Goal: Task Accomplishment & Management: Manage account settings

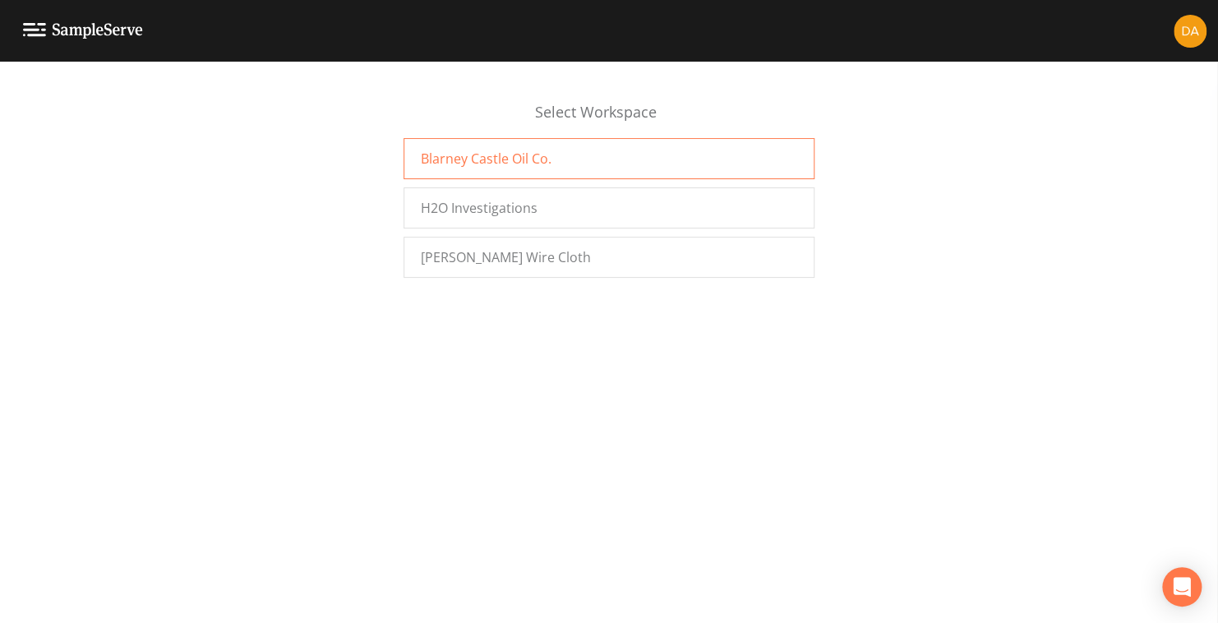
click at [508, 153] on span "Blarney Castle Oil Co." at bounding box center [486, 159] width 131 height 20
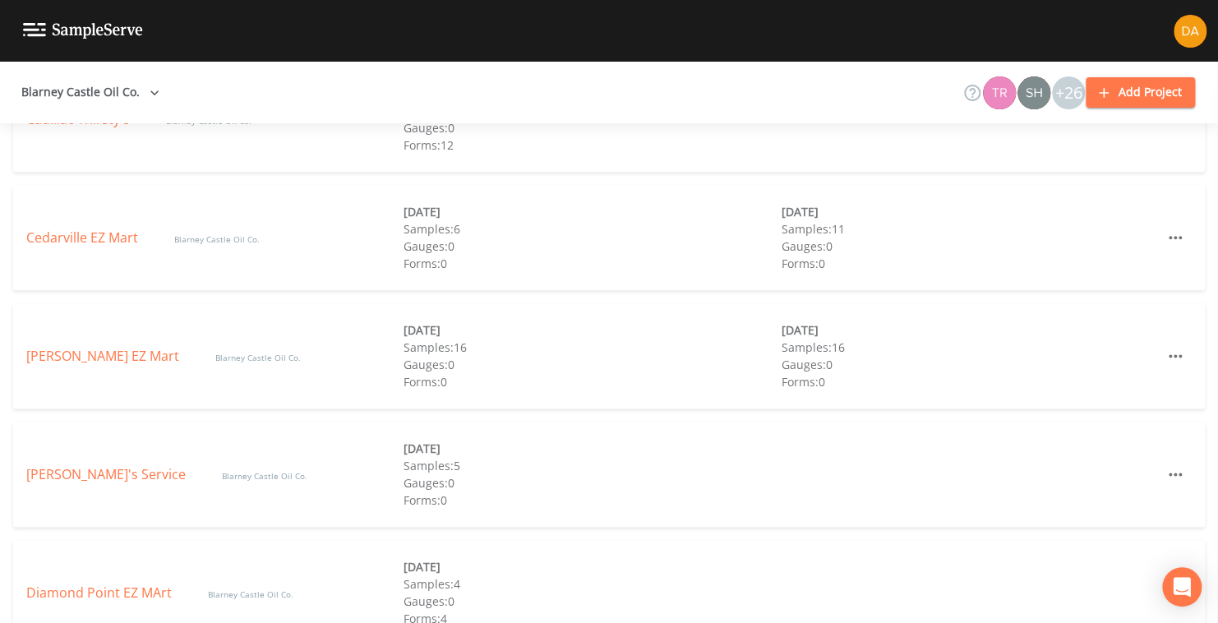
scroll to position [987, 0]
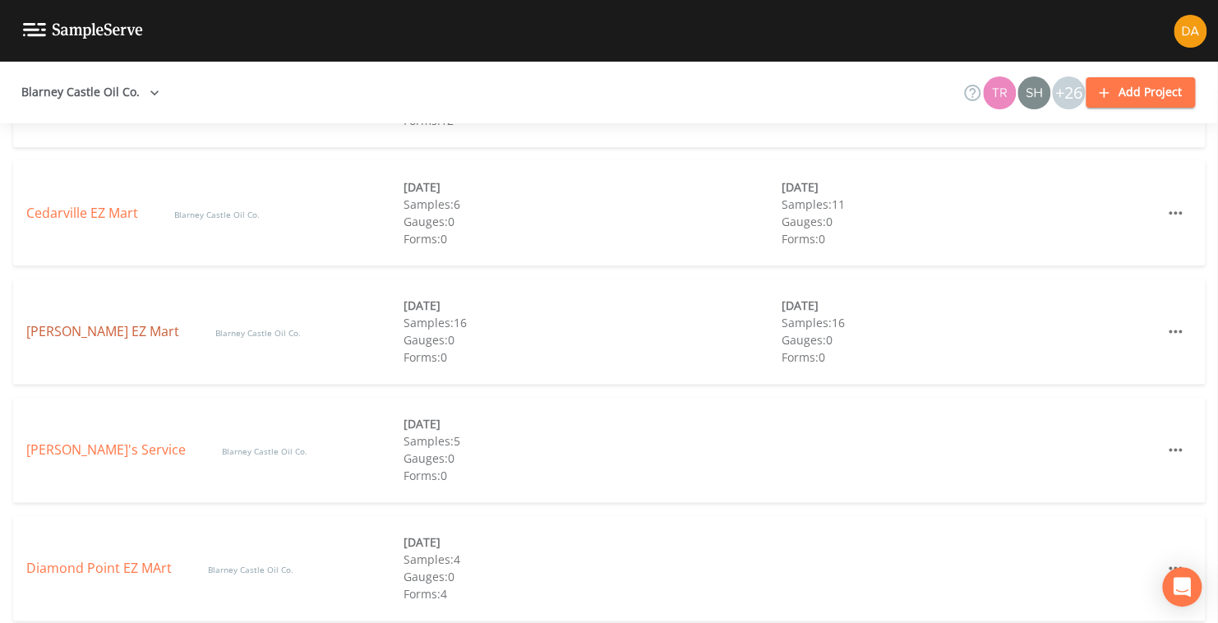
click at [109, 334] on link "Coleman EZ Mart" at bounding box center [104, 331] width 156 height 18
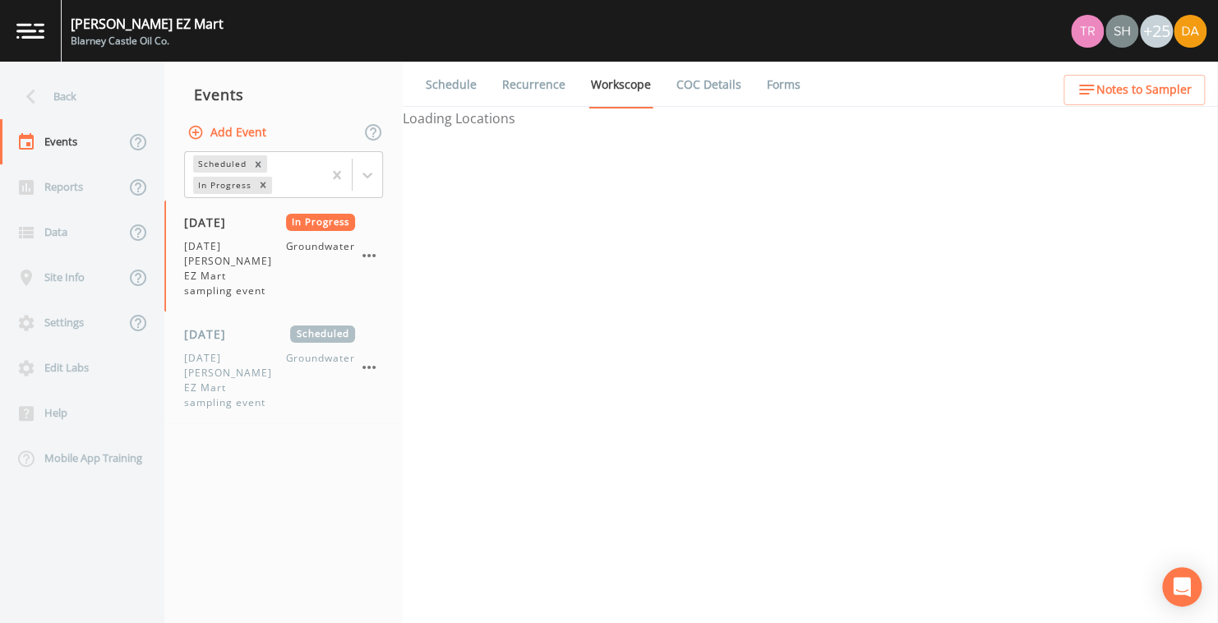
select select "0b1af911-289b-4d7b-9fdf-156f6d27a2cf"
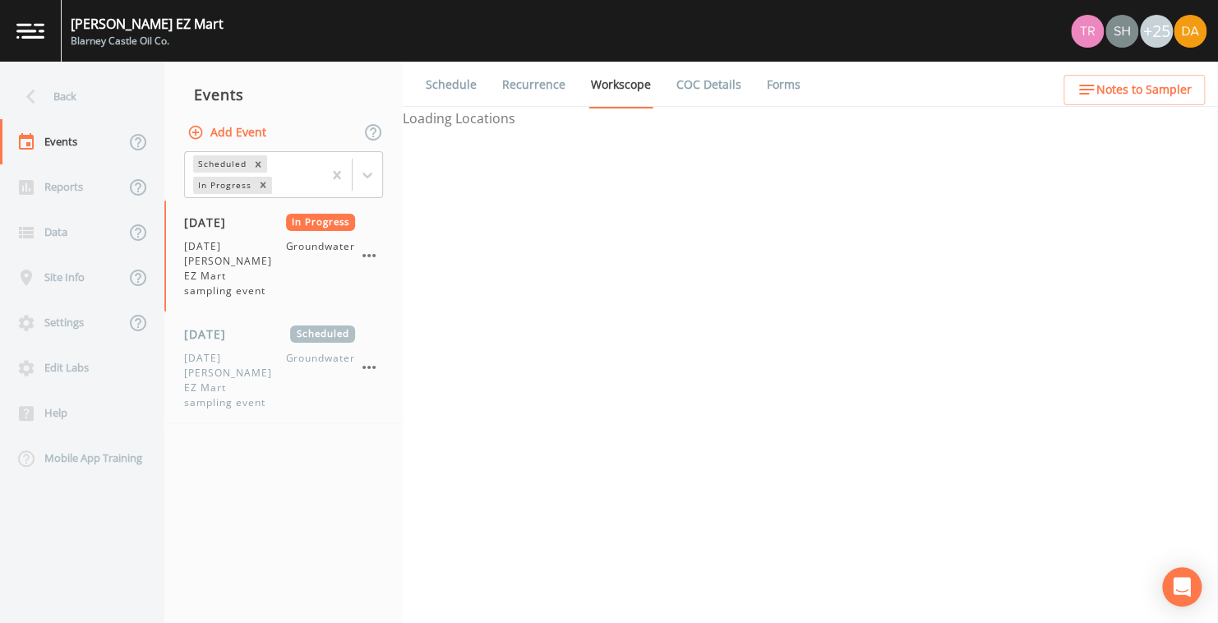
select select "0b1af911-289b-4d7b-9fdf-156f6d27a2cf"
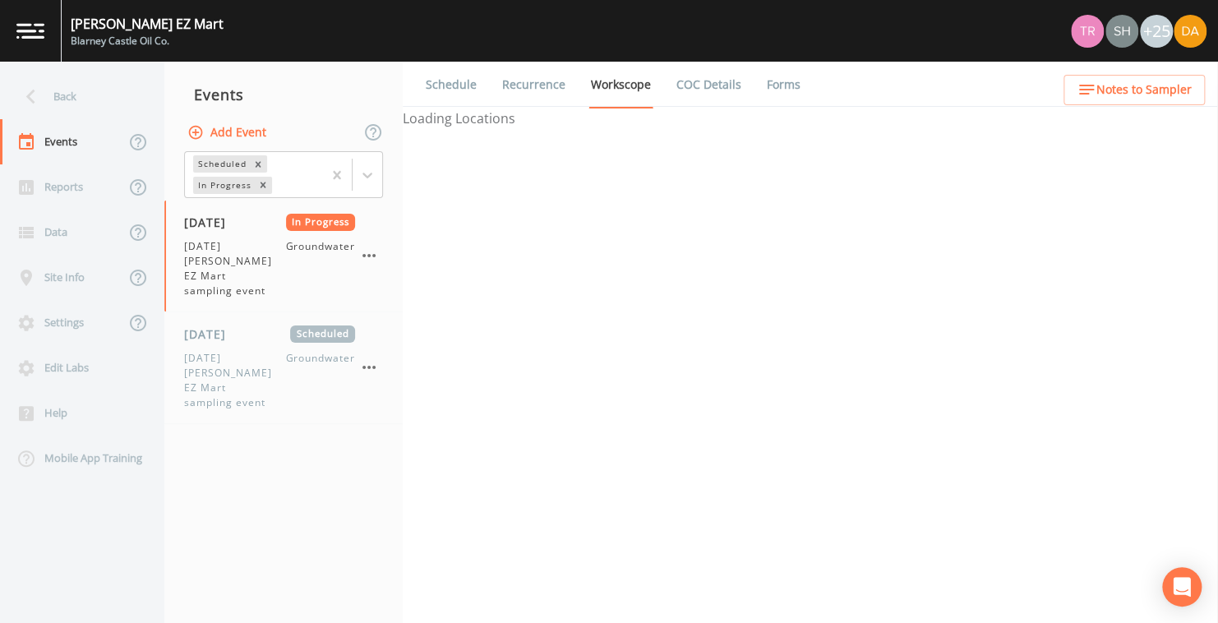
select select "0b1af911-289b-4d7b-9fdf-156f6d27a2cf"
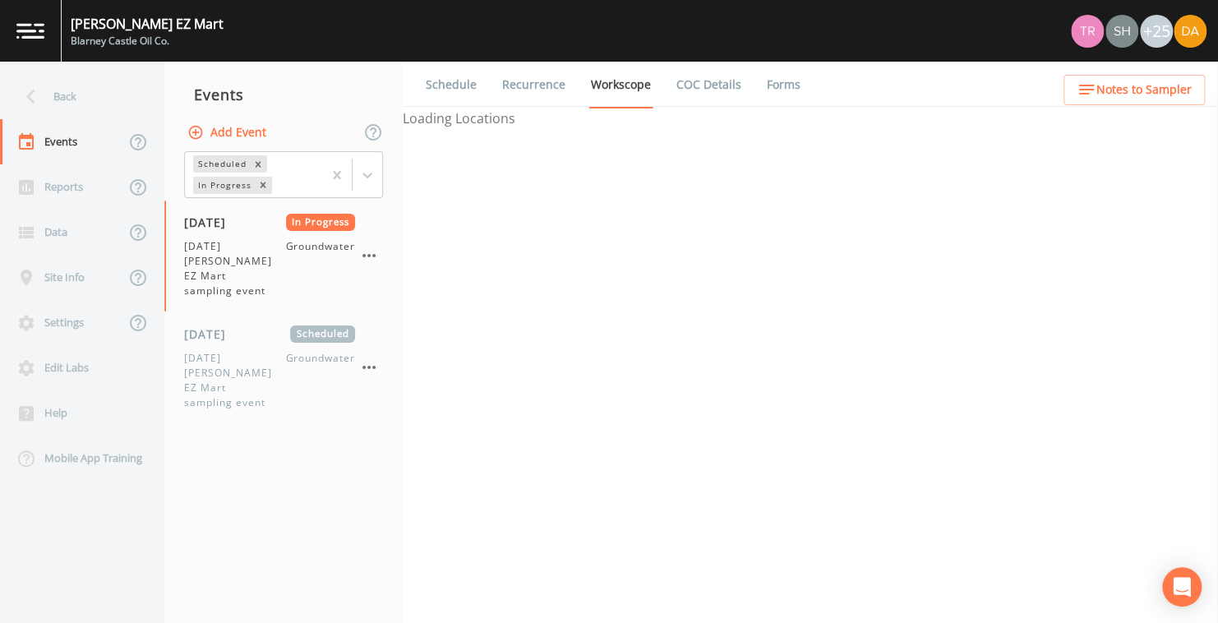
select select "0b1af911-289b-4d7b-9fdf-156f6d27a2cf"
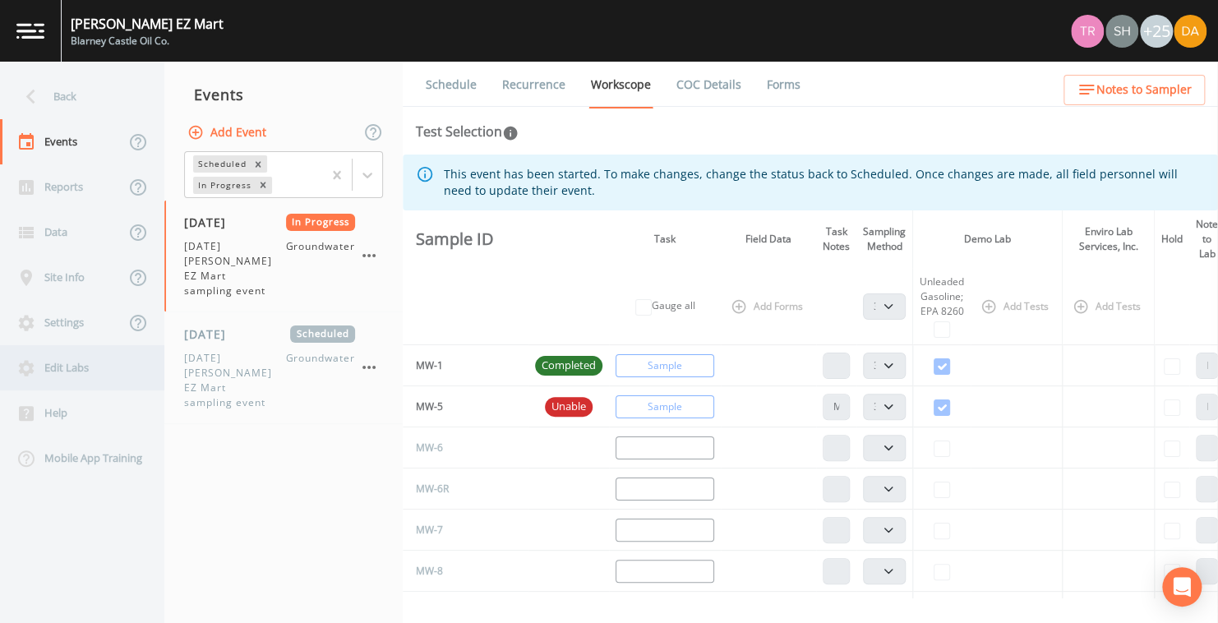
click at [70, 370] on div "Edit Labs" at bounding box center [74, 367] width 148 height 45
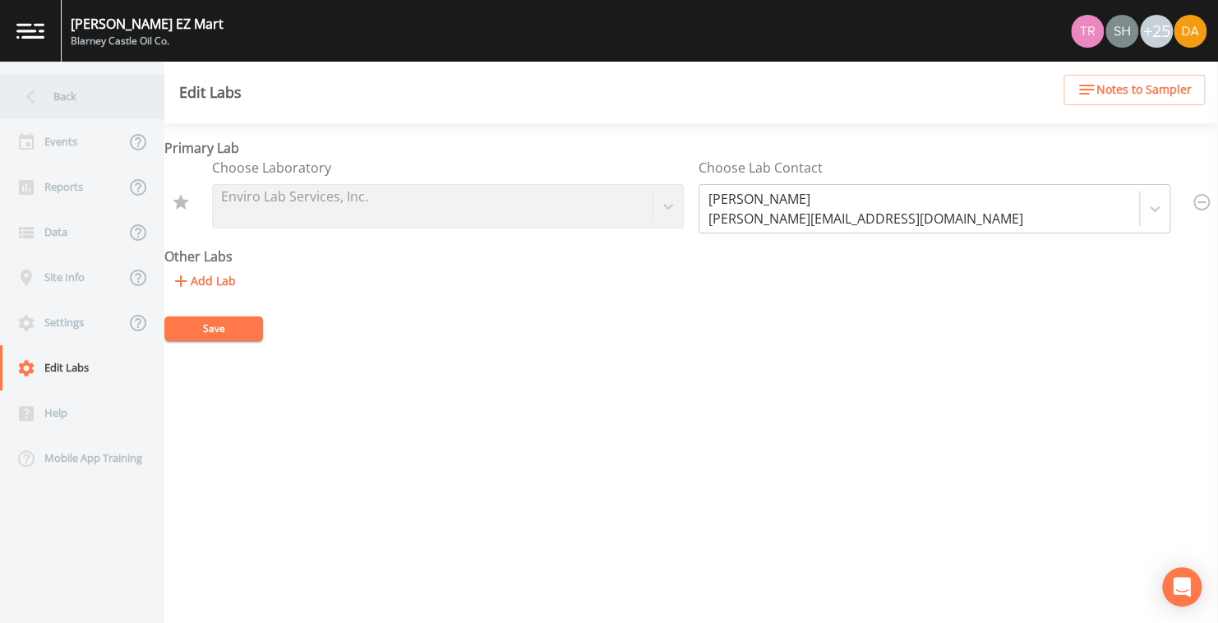
click at [67, 92] on div "Back" at bounding box center [74, 96] width 148 height 45
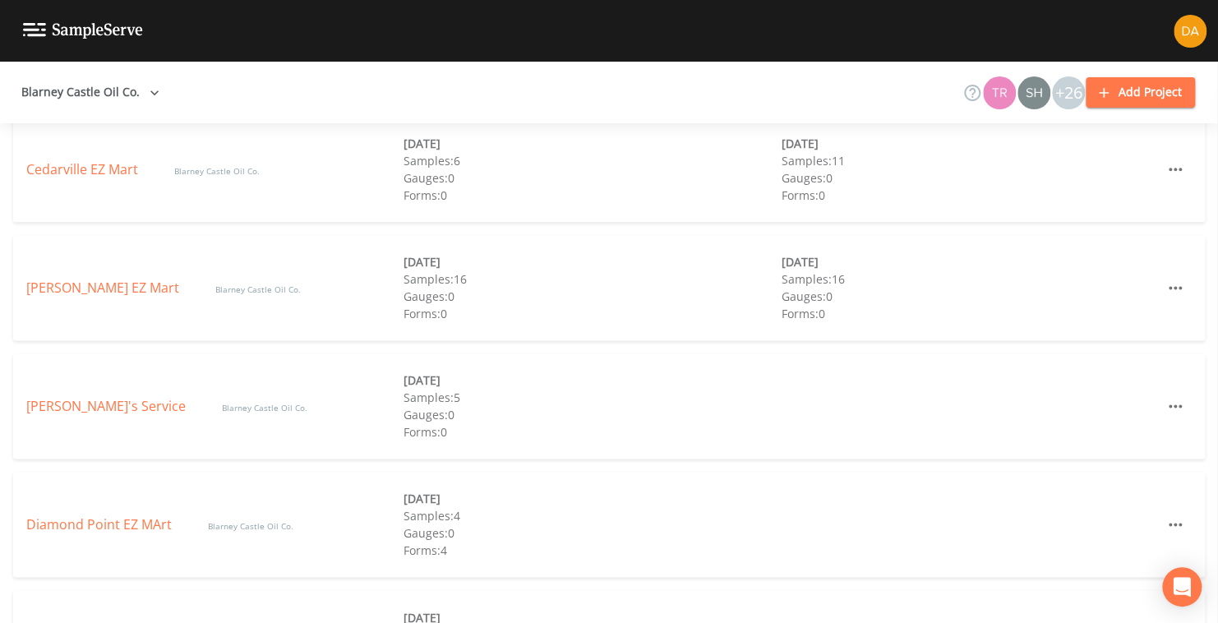
scroll to position [1069, 0]
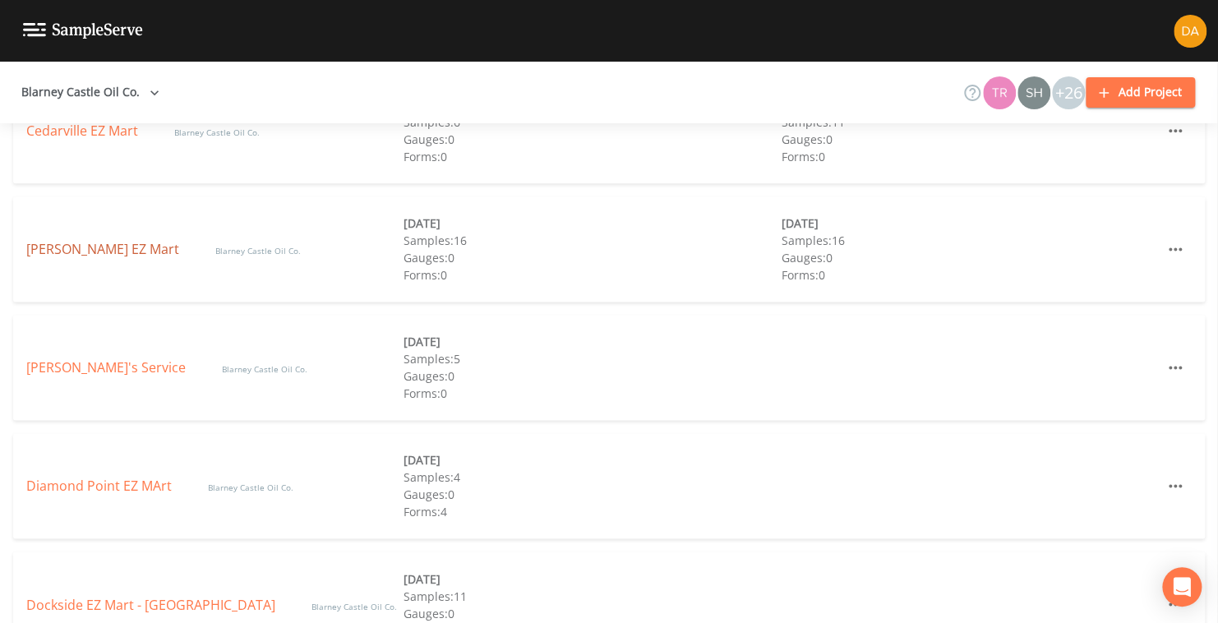
click at [99, 248] on link "[PERSON_NAME] EZ Mart" at bounding box center [104, 249] width 156 height 18
select select "0b1af911-289b-4d7b-9fdf-156f6d27a2cf"
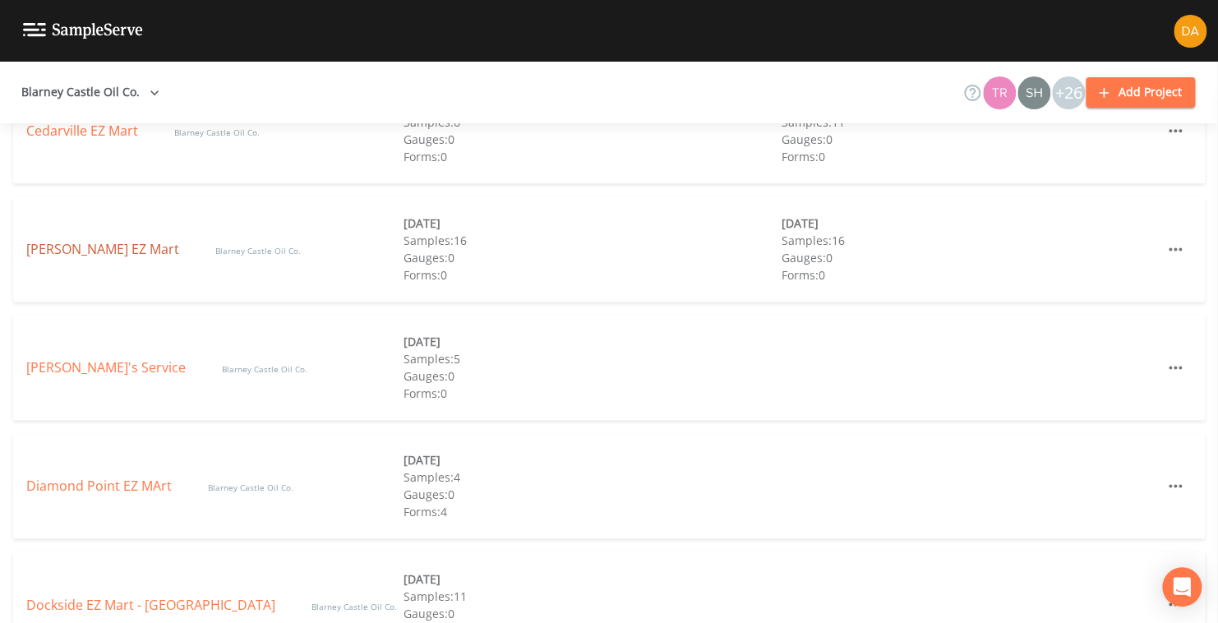
select select "0b1af911-289b-4d7b-9fdf-156f6d27a2cf"
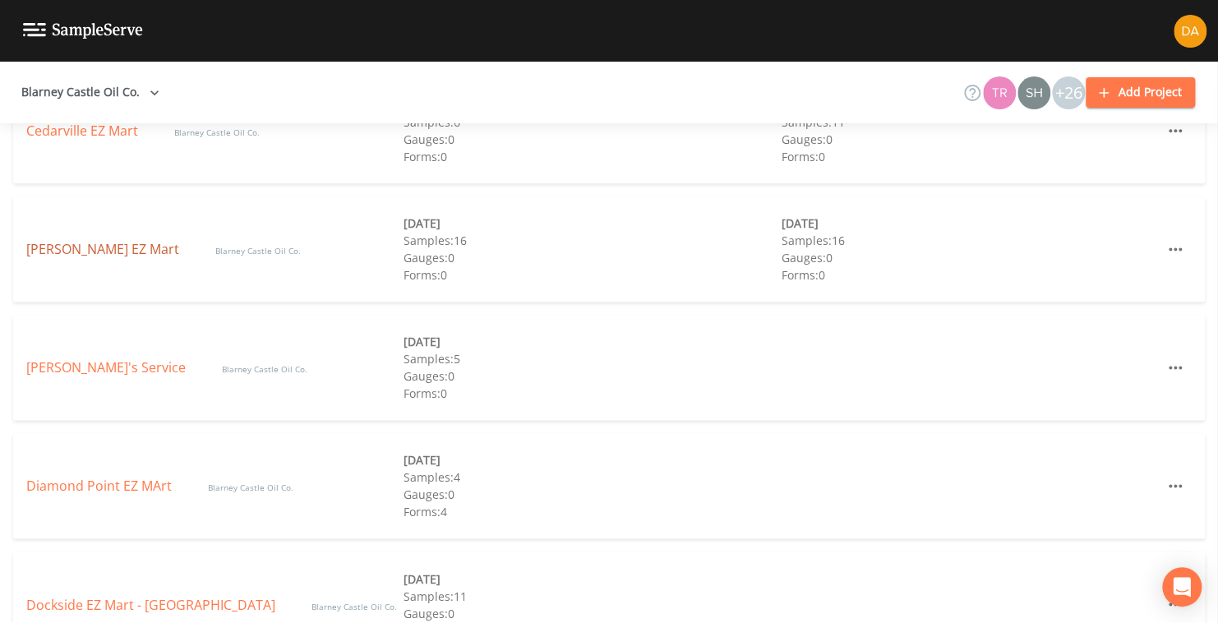
select select "0b1af911-289b-4d7b-9fdf-156f6d27a2cf"
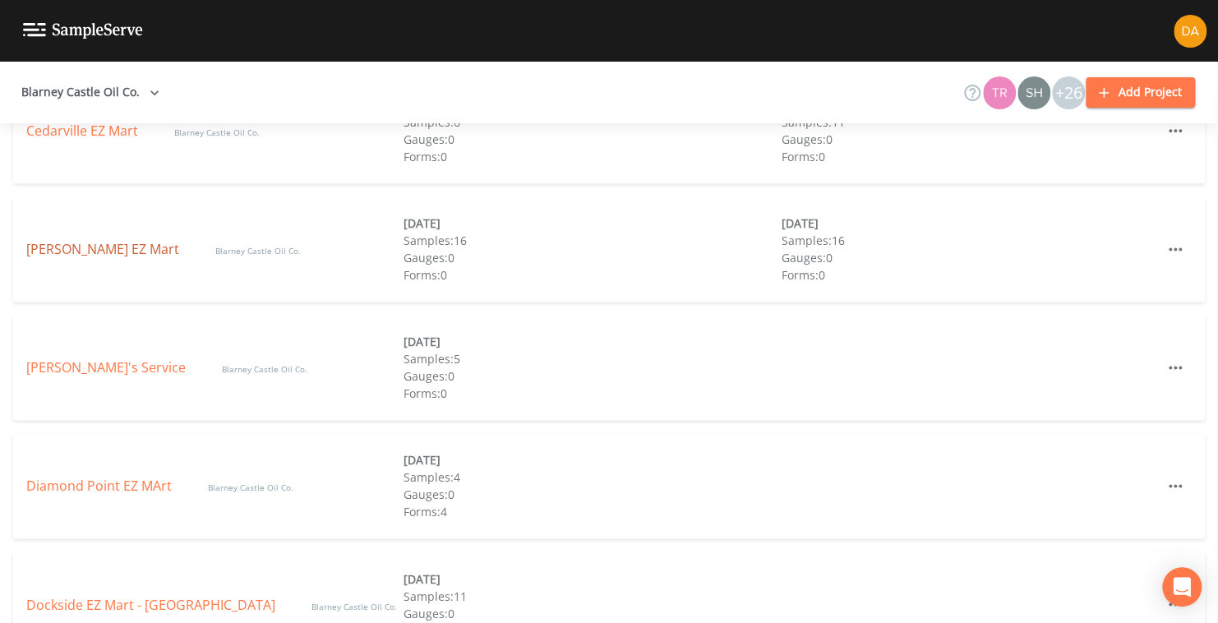
select select "0b1af911-289b-4d7b-9fdf-156f6d27a2cf"
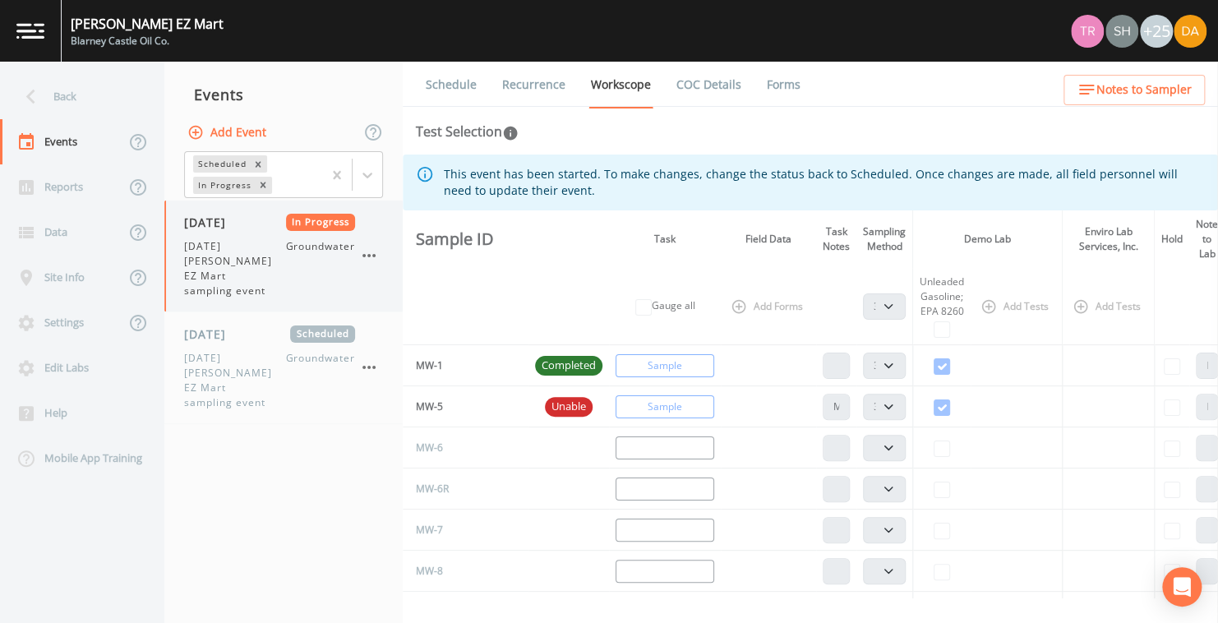
click at [371, 246] on icon "button" at bounding box center [369, 256] width 20 height 20
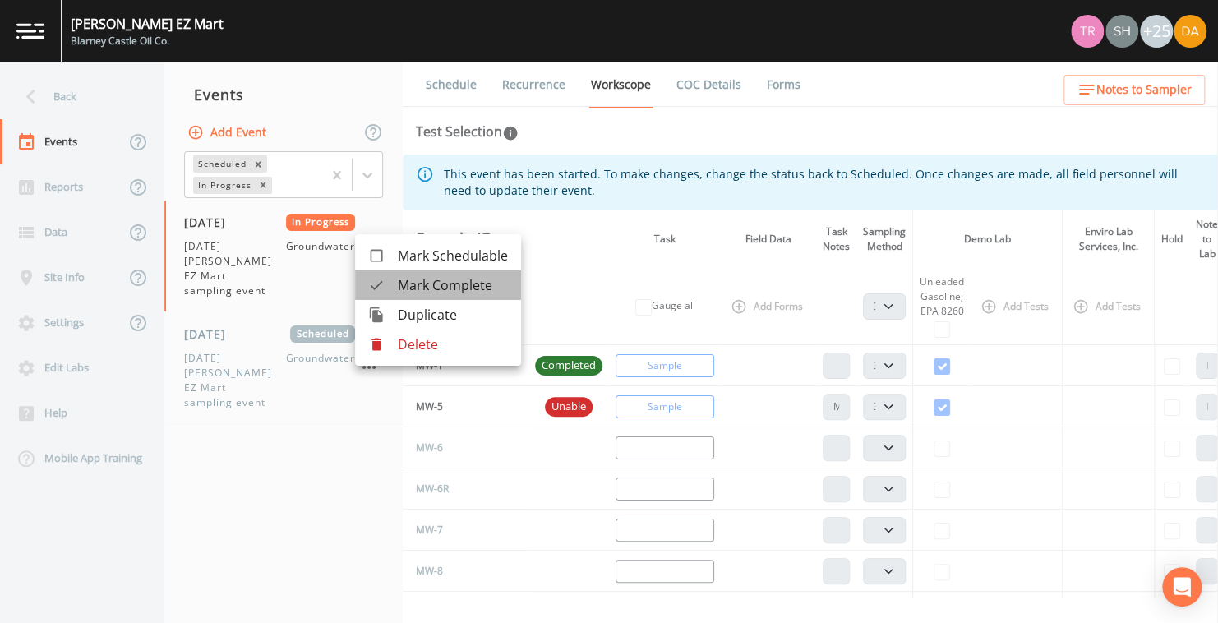
click at [415, 281] on span "Mark Complete" at bounding box center [453, 285] width 110 height 20
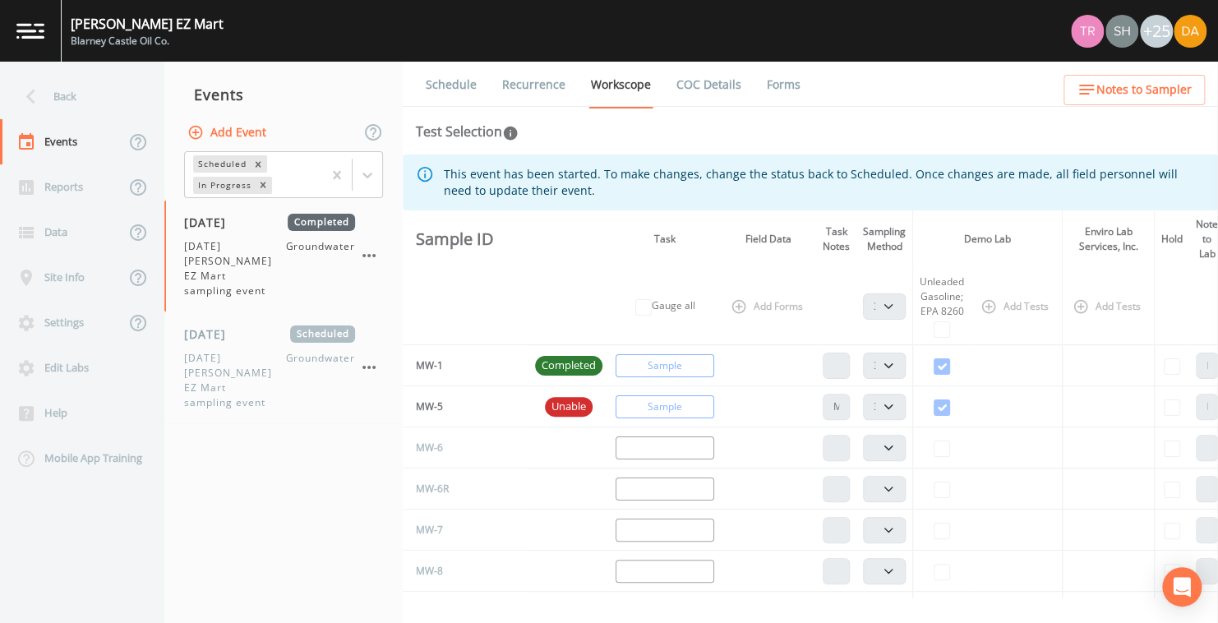
click at [698, 75] on link "COC Details" at bounding box center [709, 85] width 70 height 46
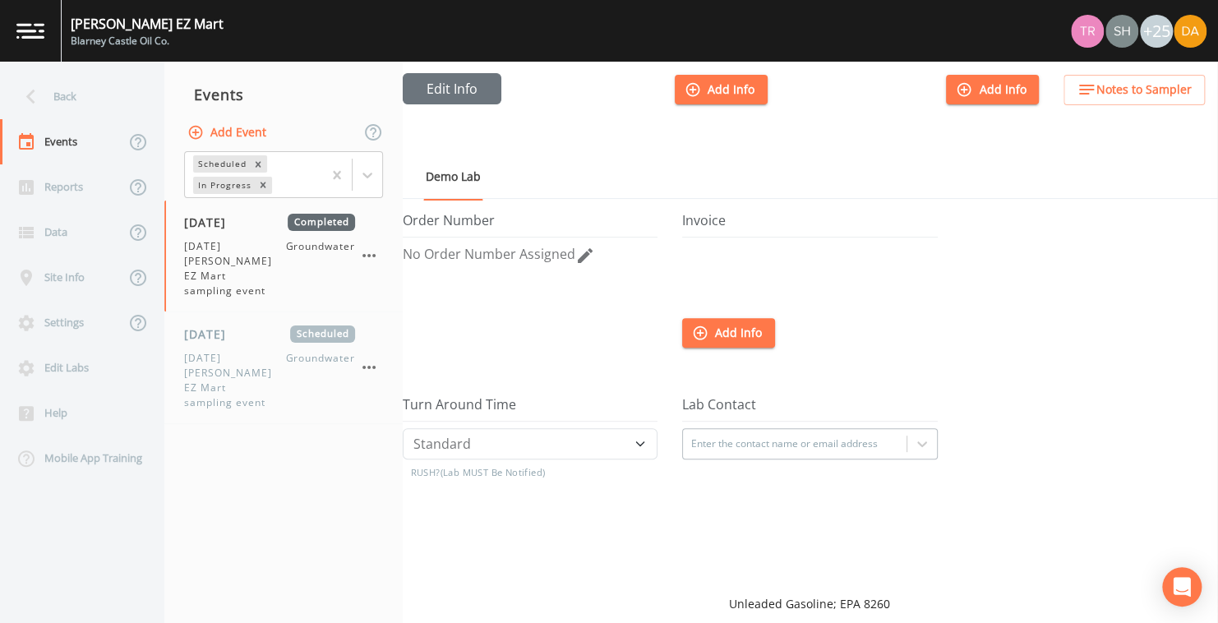
scroll to position [164, 0]
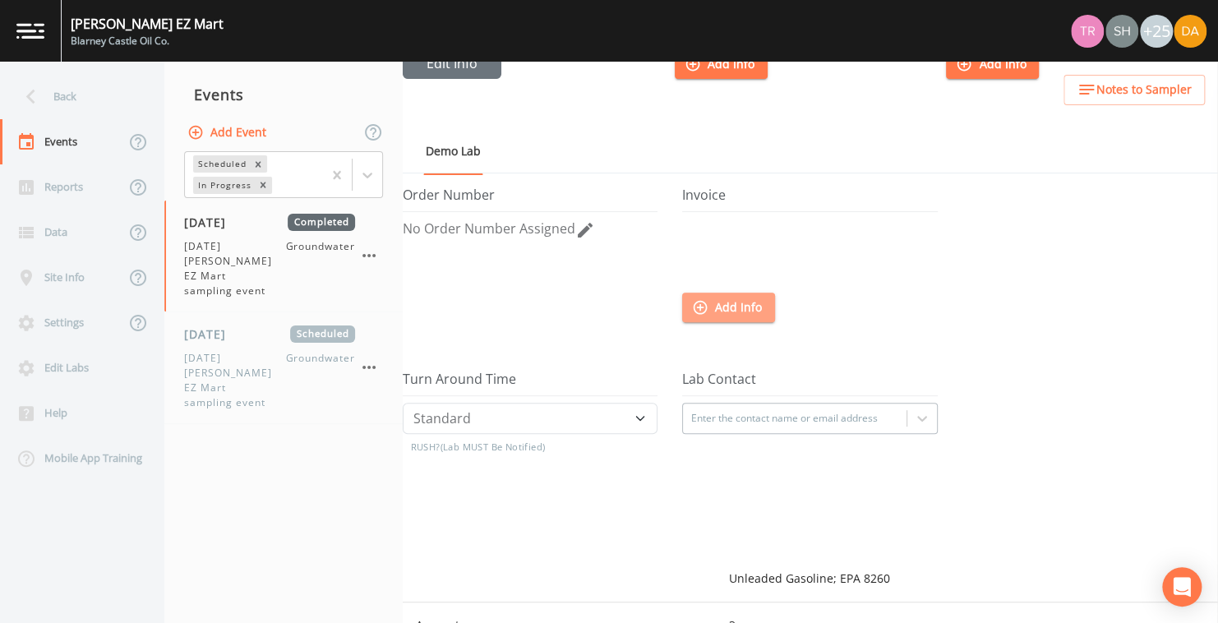
click at [726, 301] on button "Add Info" at bounding box center [728, 308] width 93 height 30
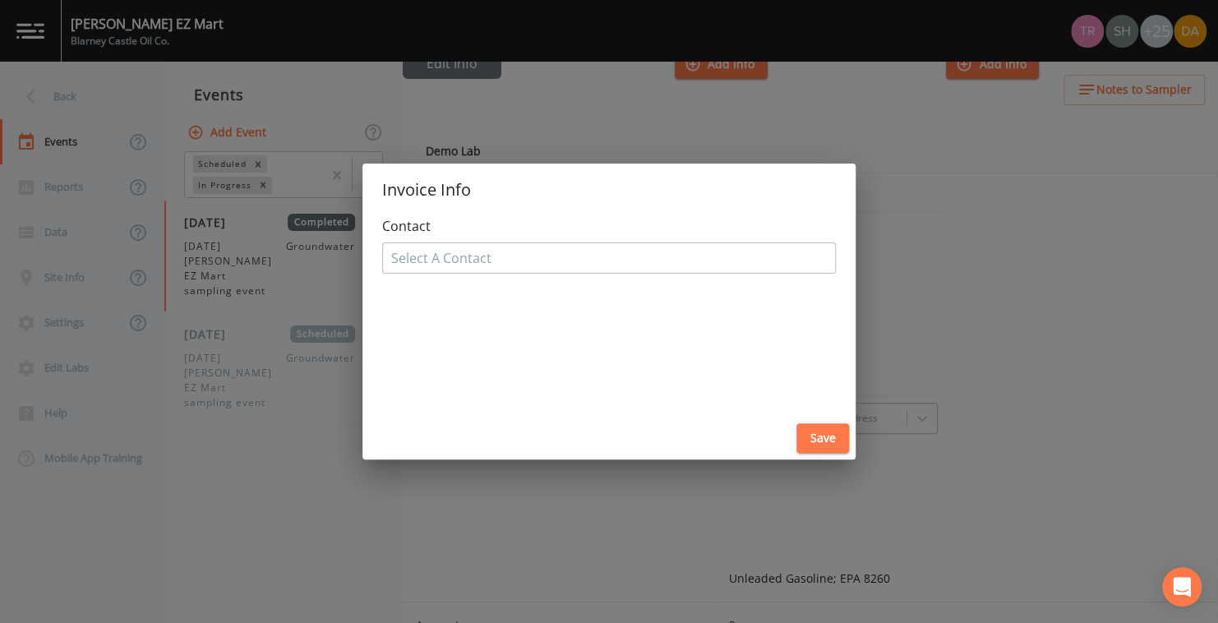
click at [402, 250] on div at bounding box center [609, 258] width 436 height 26
type input "tr"
click at [957, 291] on div "Invoice Info Contact Select A Contact Save" at bounding box center [609, 311] width 1218 height 623
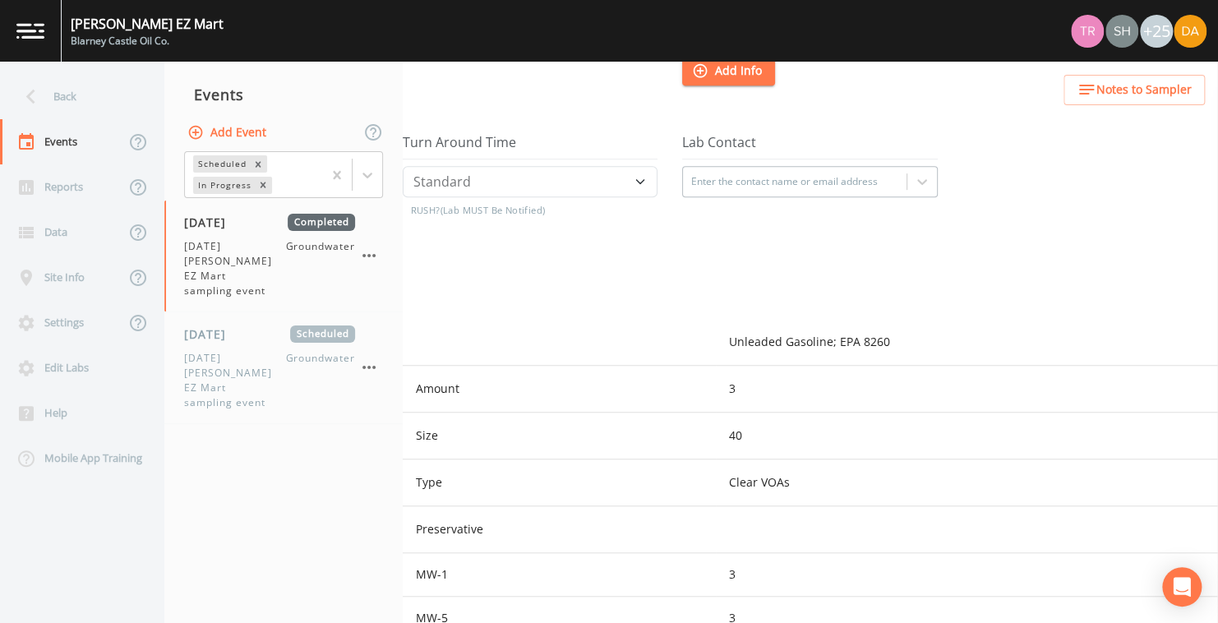
scroll to position [411, 0]
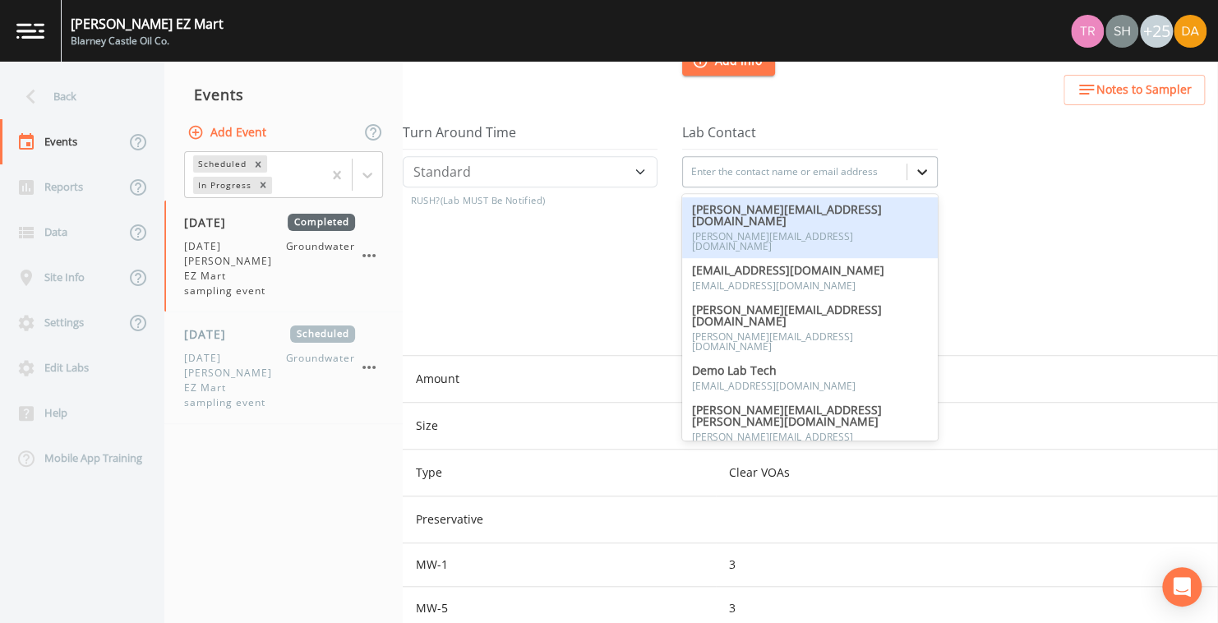
click at [914, 169] on icon at bounding box center [922, 172] width 16 height 16
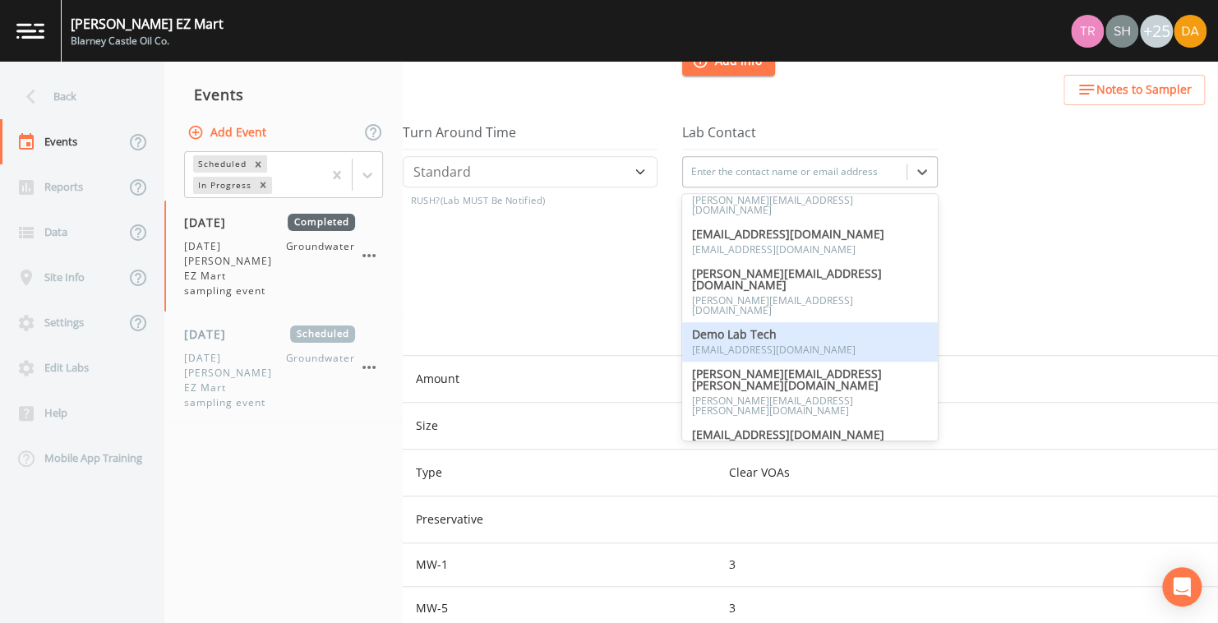
scroll to position [0, 0]
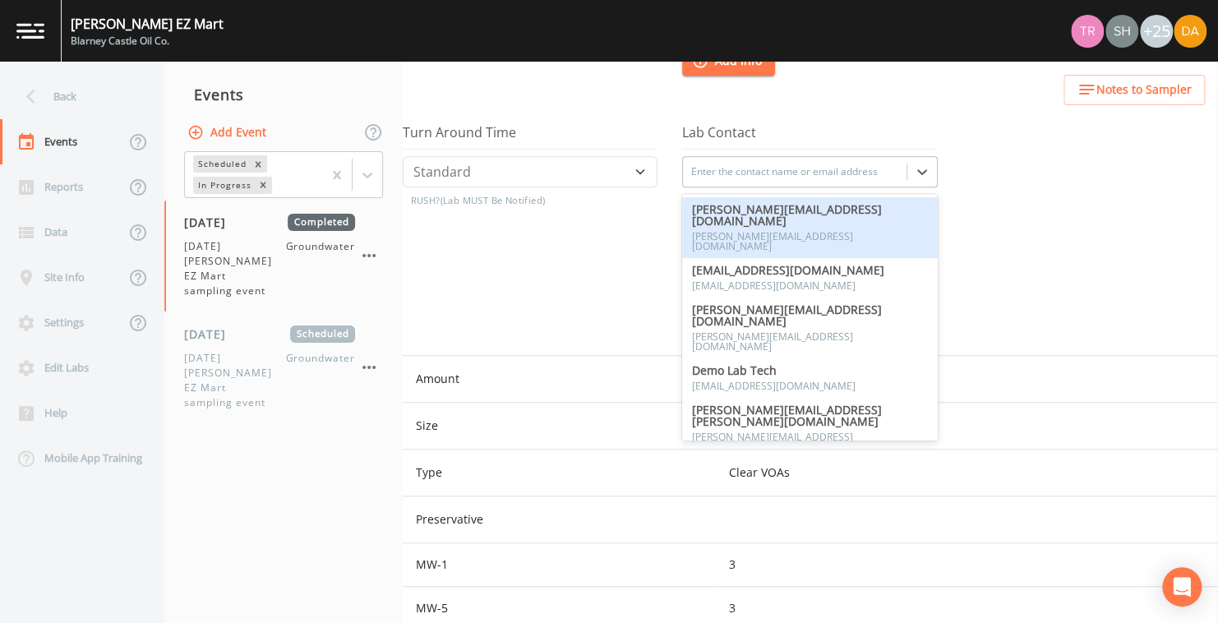
click at [764, 214] on span "[PERSON_NAME][EMAIL_ADDRESS][DOMAIN_NAME]" at bounding box center [809, 215] width 235 height 23
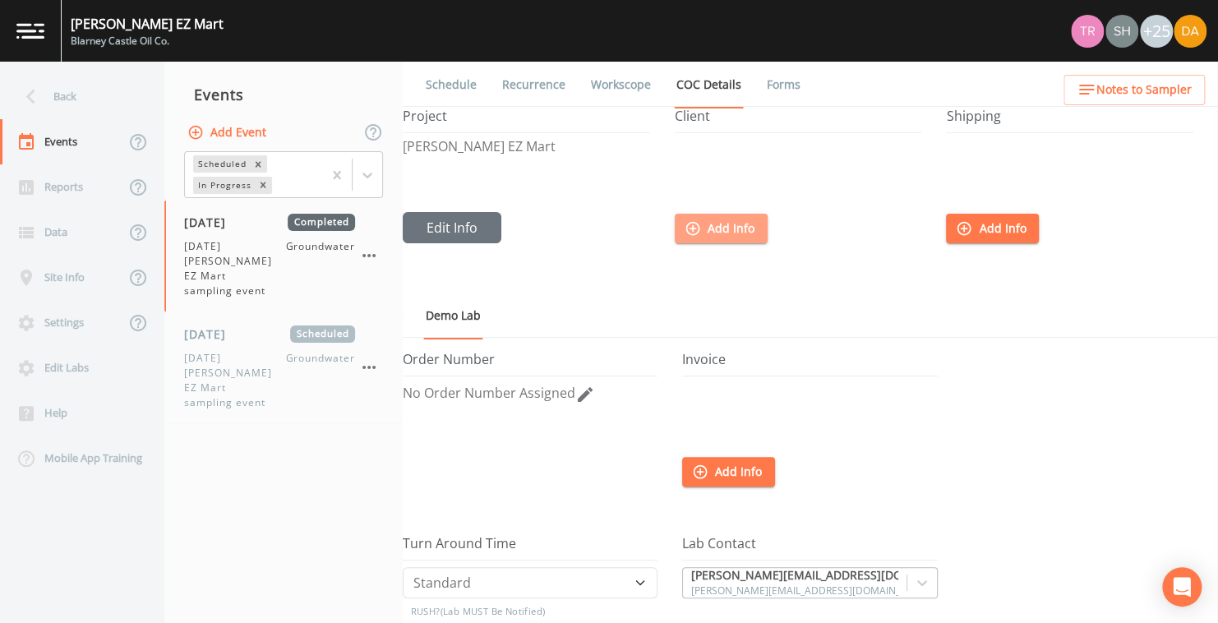
click at [711, 223] on button "Add Info" at bounding box center [721, 229] width 93 height 30
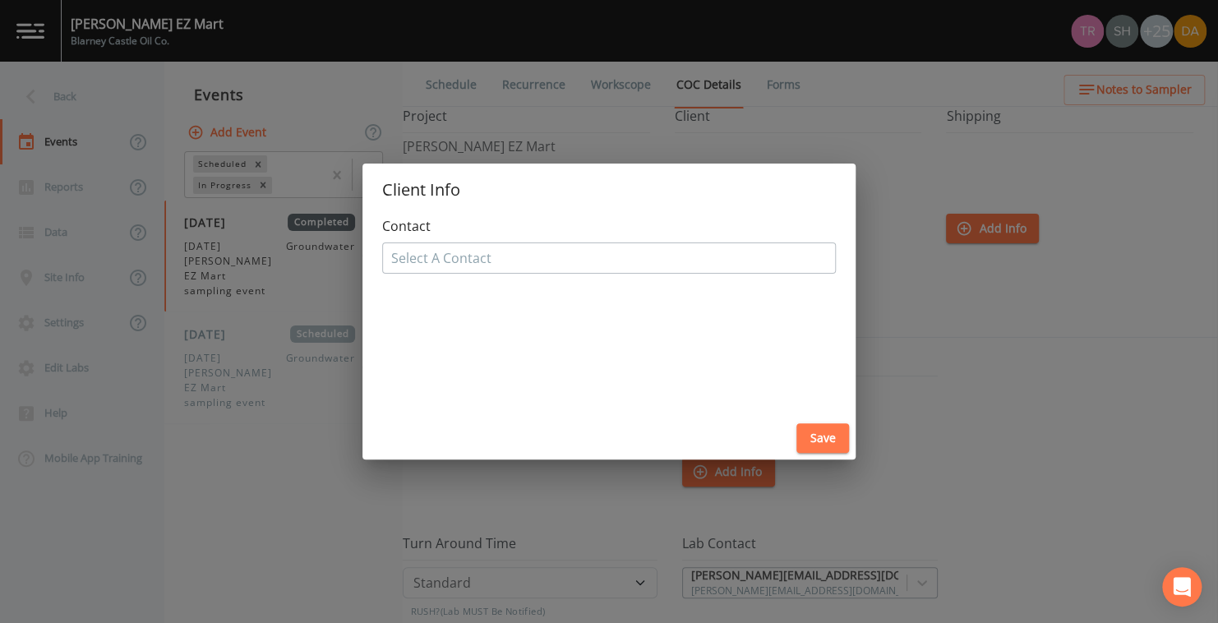
click at [401, 255] on div at bounding box center [609, 258] width 436 height 26
click at [987, 326] on div "Client Info Contact Select A Contact Save" at bounding box center [609, 311] width 1218 height 623
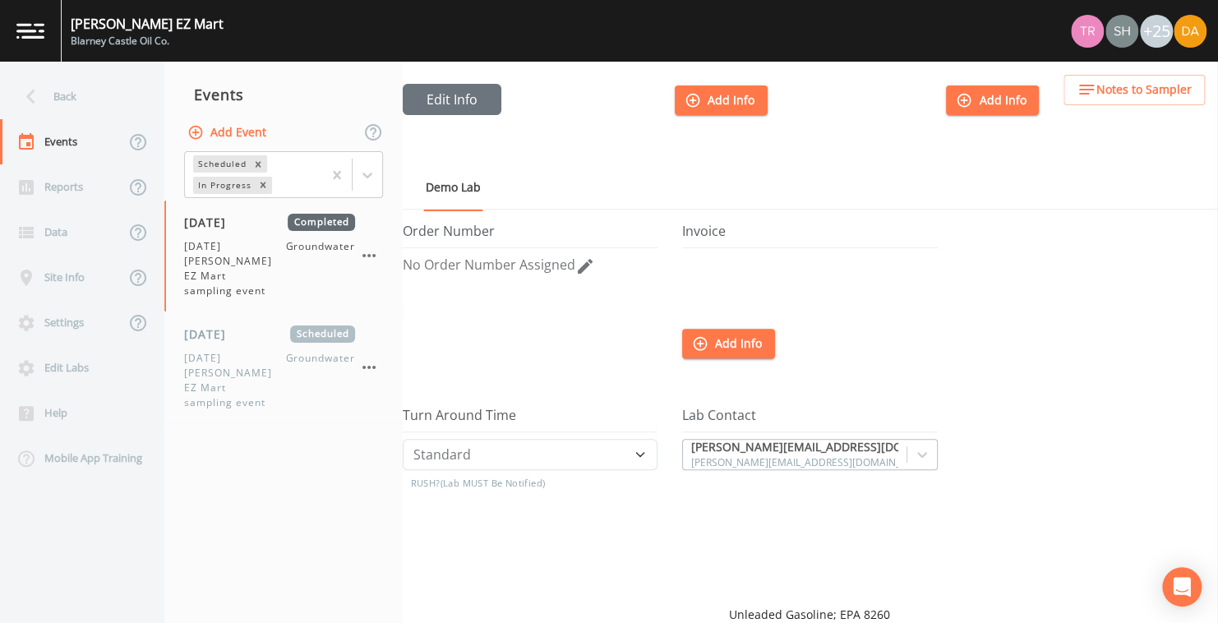
scroll to position [164, 0]
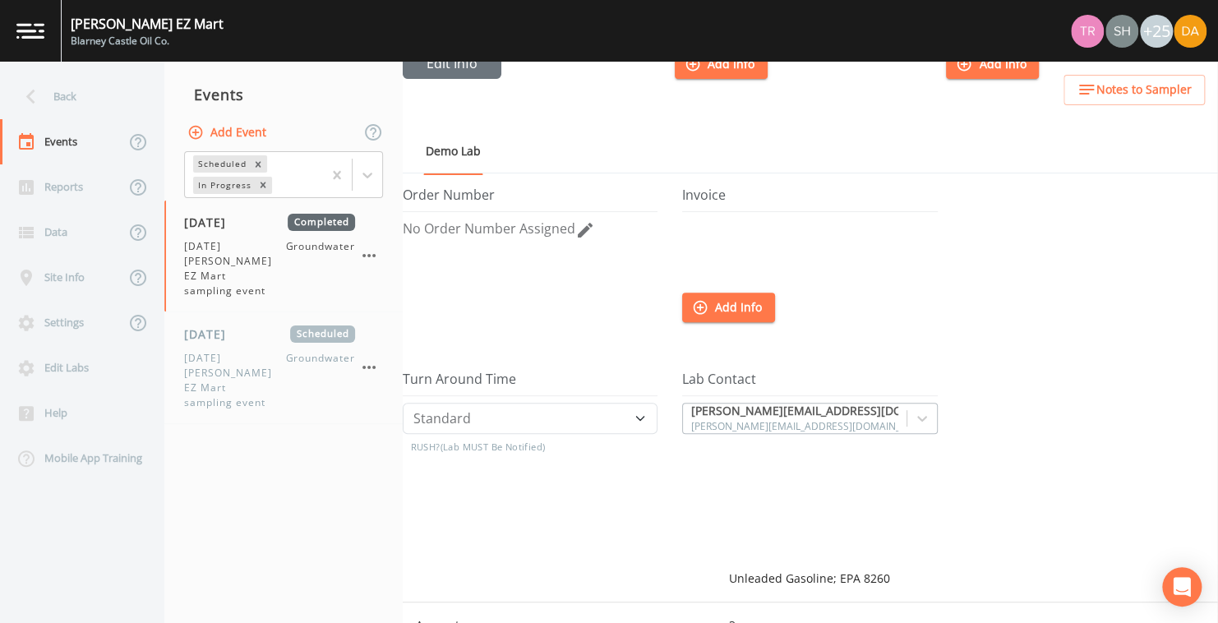
click at [453, 143] on link "Demo Lab" at bounding box center [453, 151] width 60 height 47
click at [468, 153] on link "Demo Lab" at bounding box center [453, 151] width 60 height 47
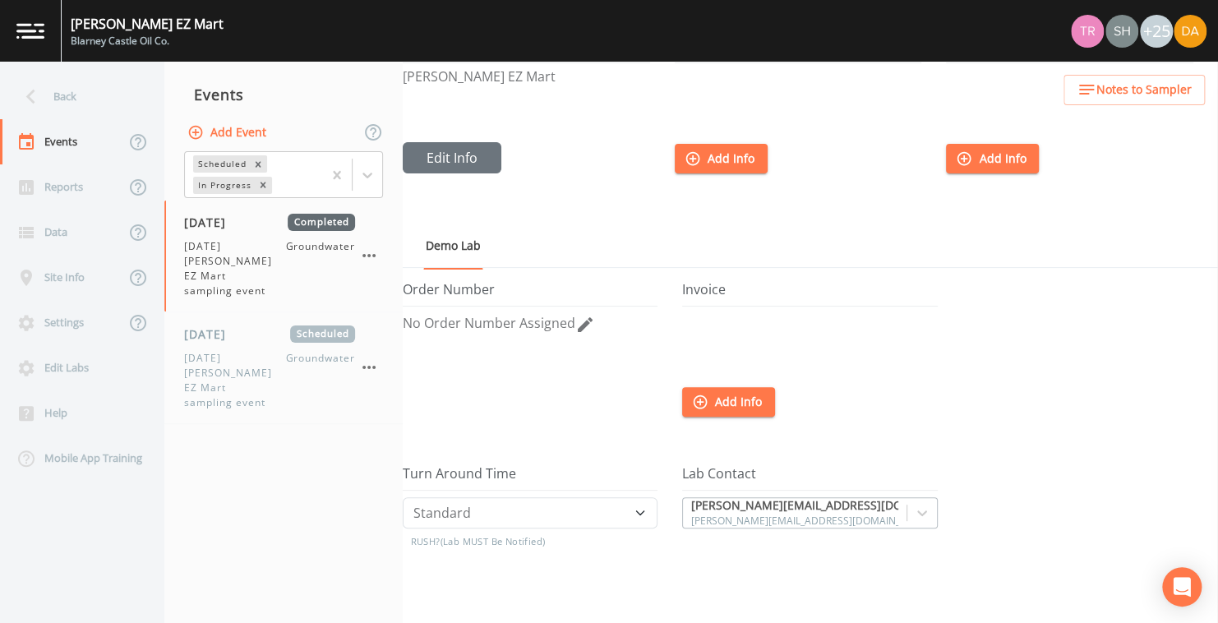
scroll to position [0, 0]
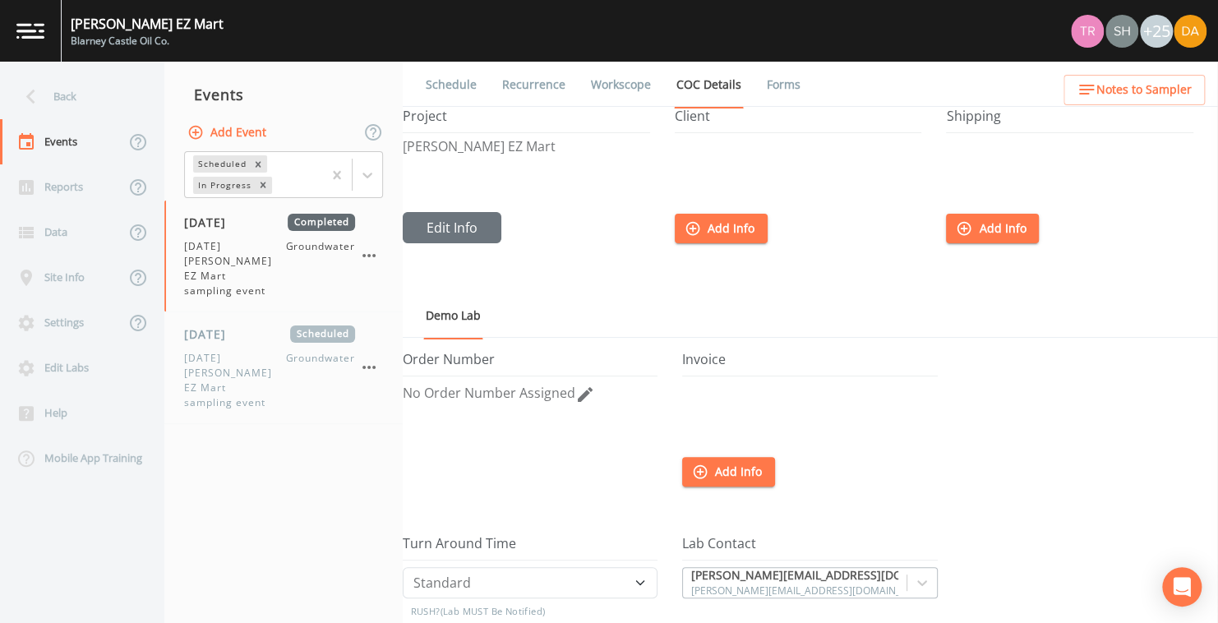
click at [452, 81] on link "Schedule" at bounding box center [451, 85] width 56 height 46
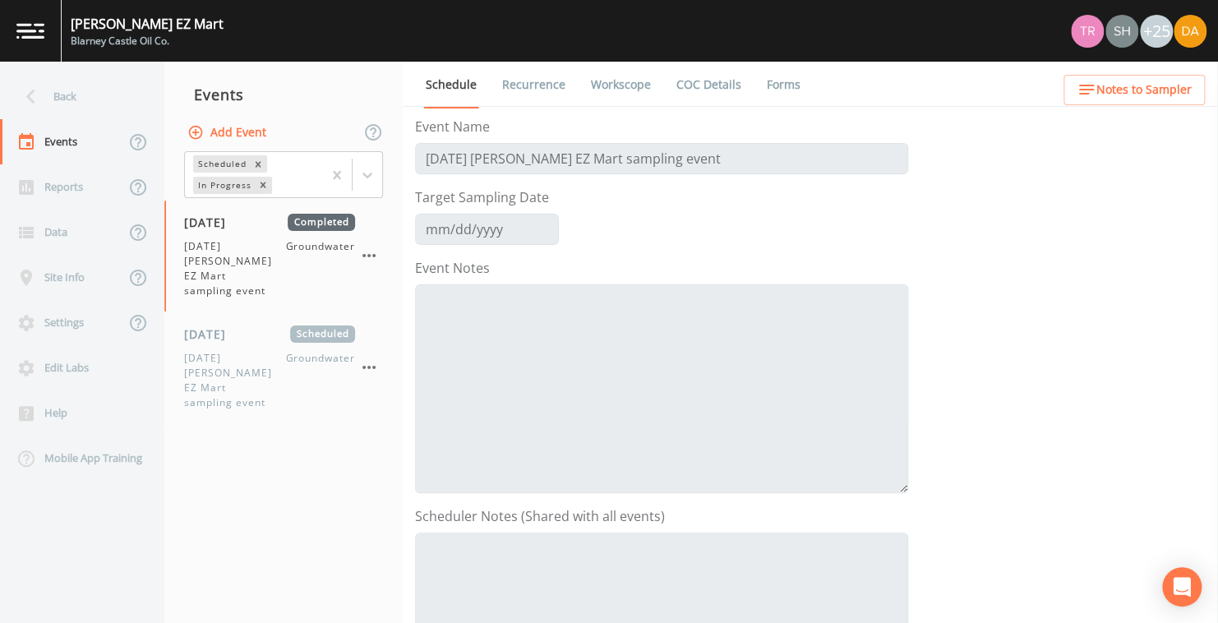
click at [619, 83] on link "Workscope" at bounding box center [621, 85] width 65 height 46
select select "0b1af911-289b-4d7b-9fdf-156f6d27a2cf"
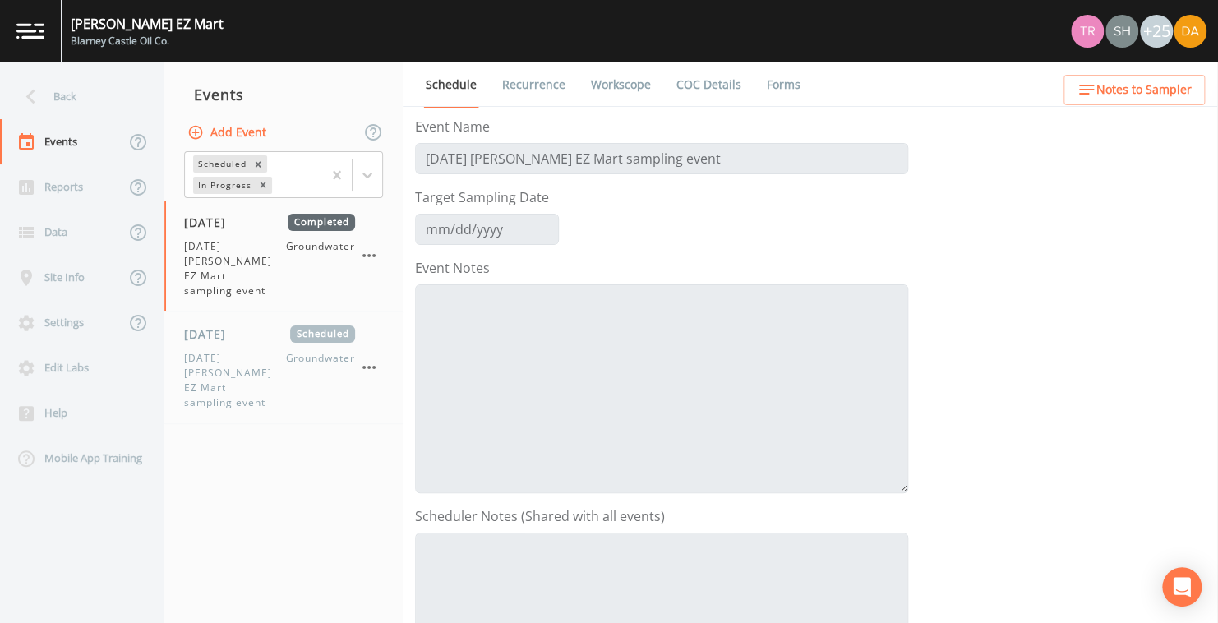
select select "0b1af911-289b-4d7b-9fdf-156f6d27a2cf"
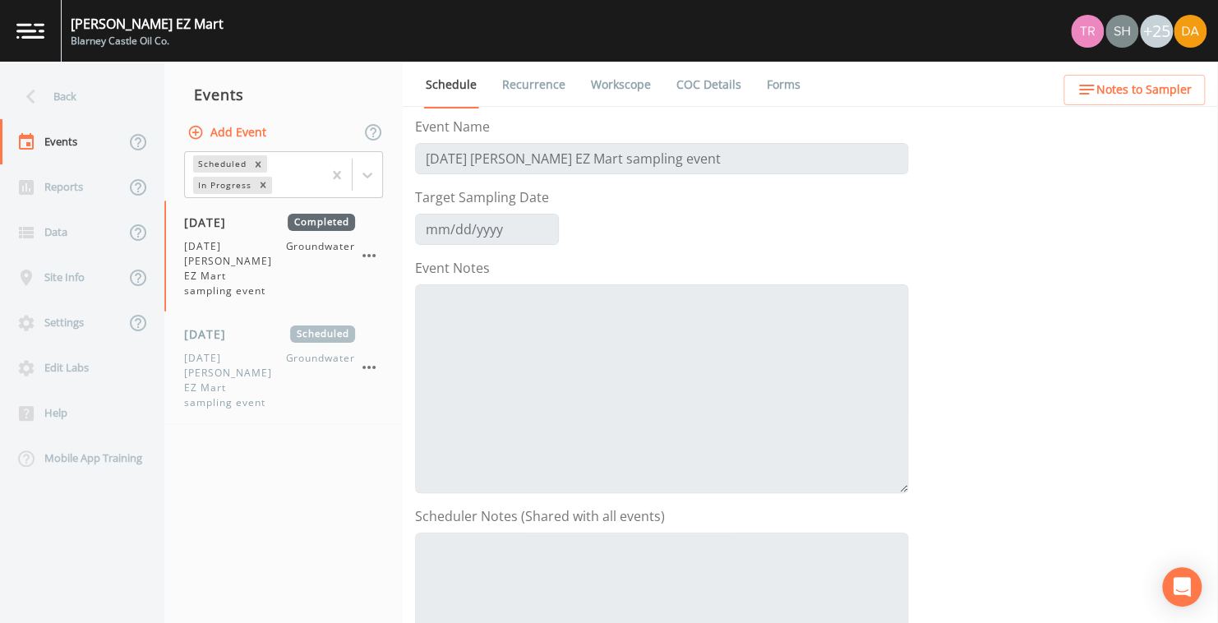
select select "0b1af911-289b-4d7b-9fdf-156f6d27a2cf"
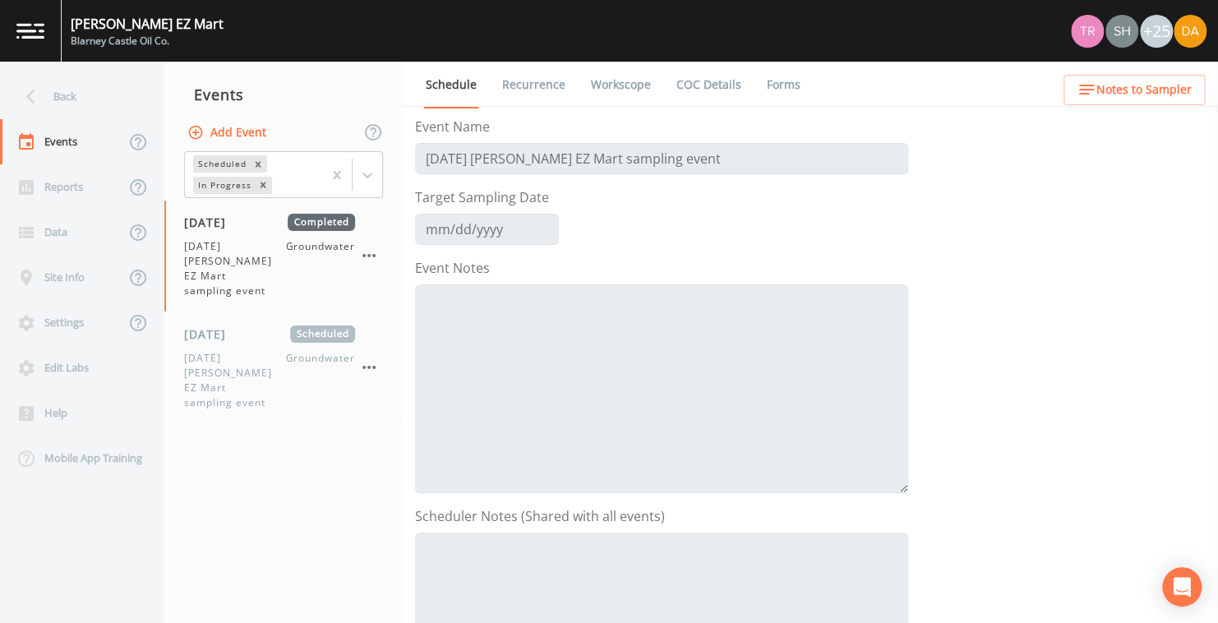
select select "0b1af911-289b-4d7b-9fdf-156f6d27a2cf"
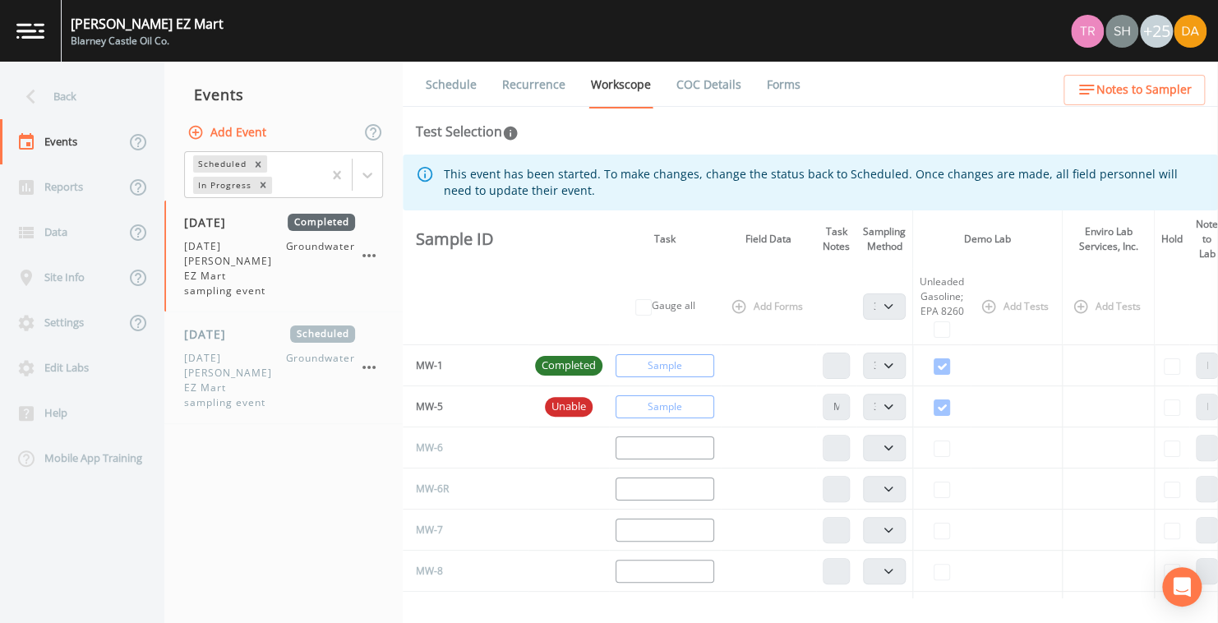
click at [703, 79] on link "COC Details" at bounding box center [709, 85] width 70 height 46
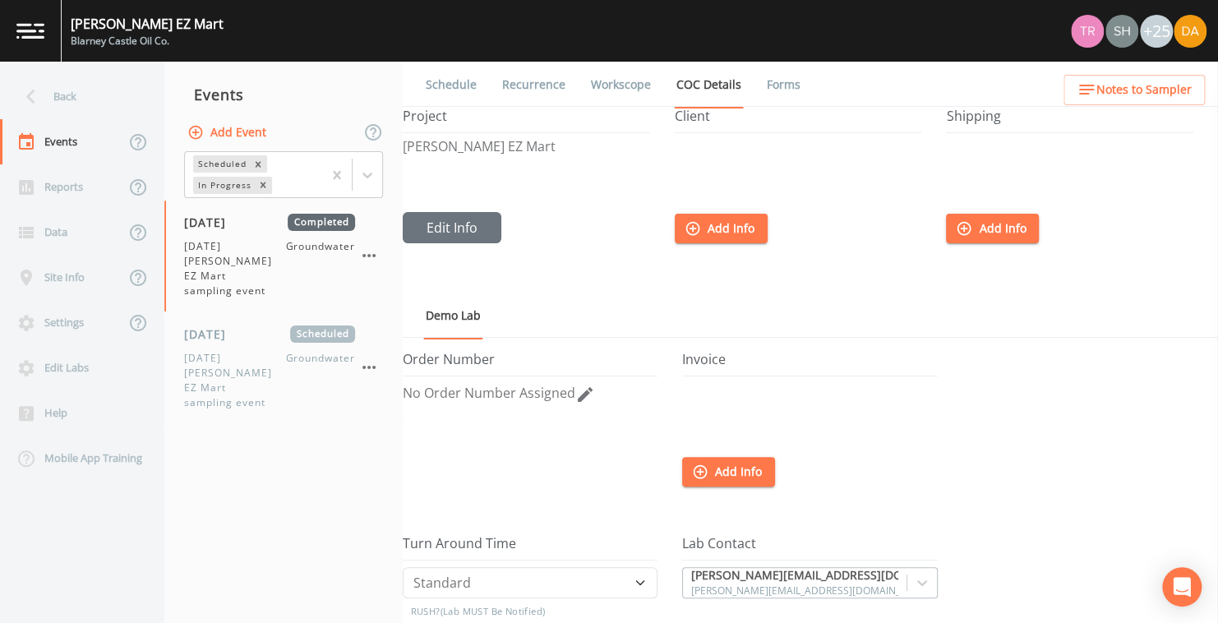
click at [784, 82] on link "Forms" at bounding box center [784, 85] width 39 height 46
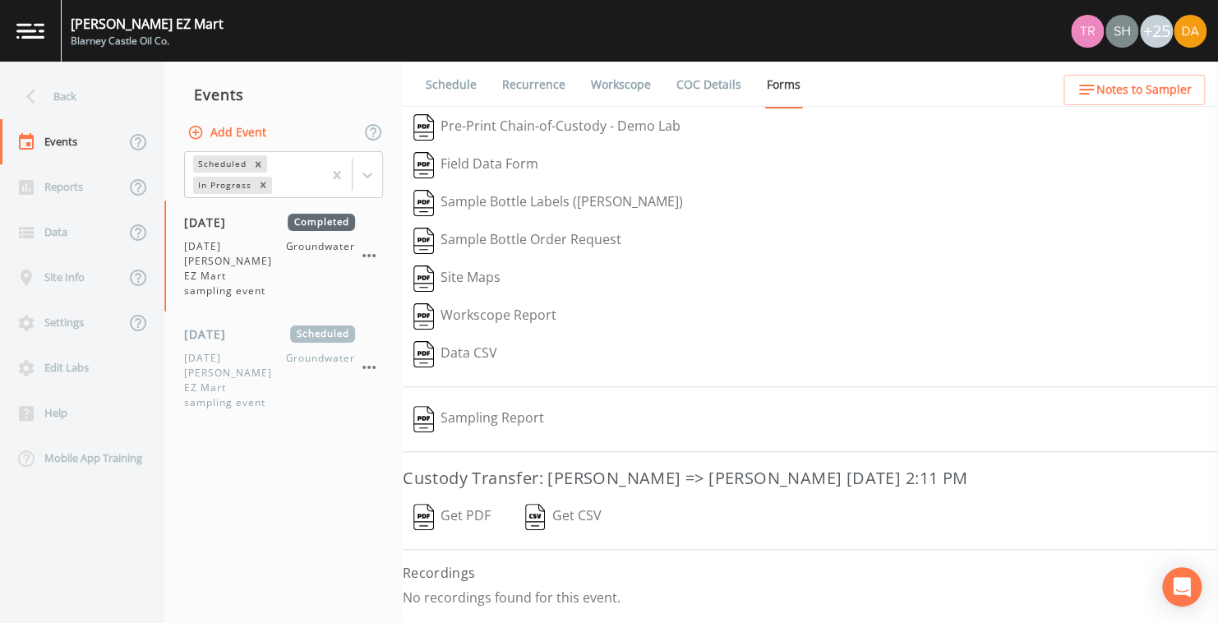
click at [425, 511] on img "button" at bounding box center [424, 517] width 21 height 26
click at [63, 184] on div "Reports" at bounding box center [62, 186] width 125 height 45
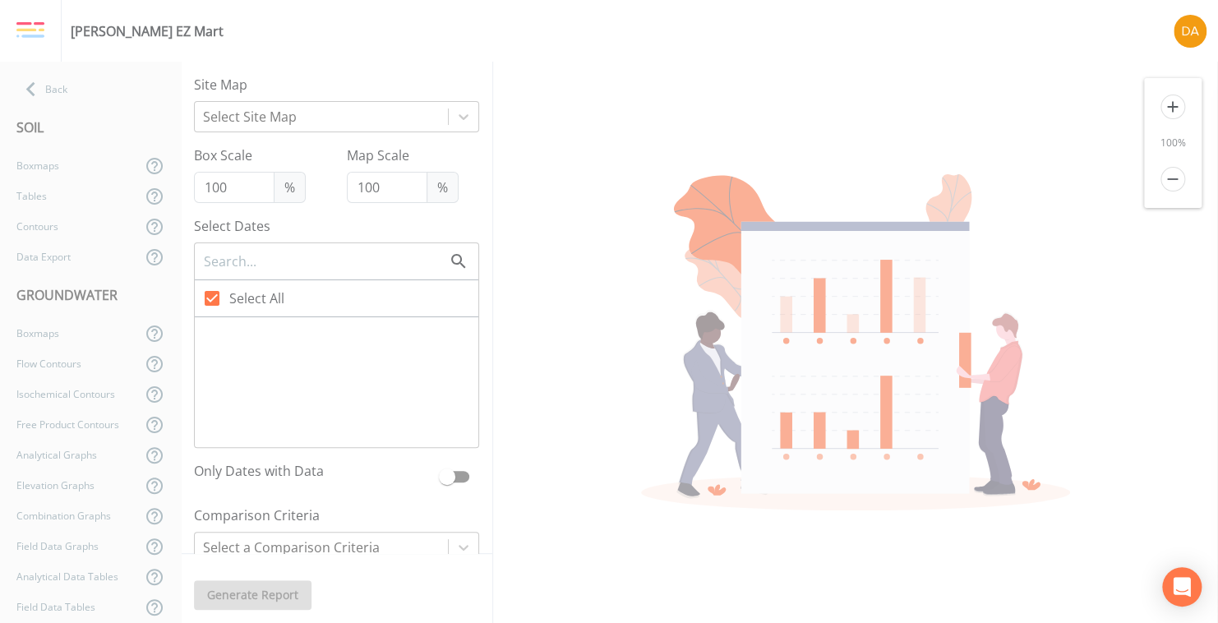
type input "33"
checkbox input "false"
checkbox input "true"
checkbox input "false"
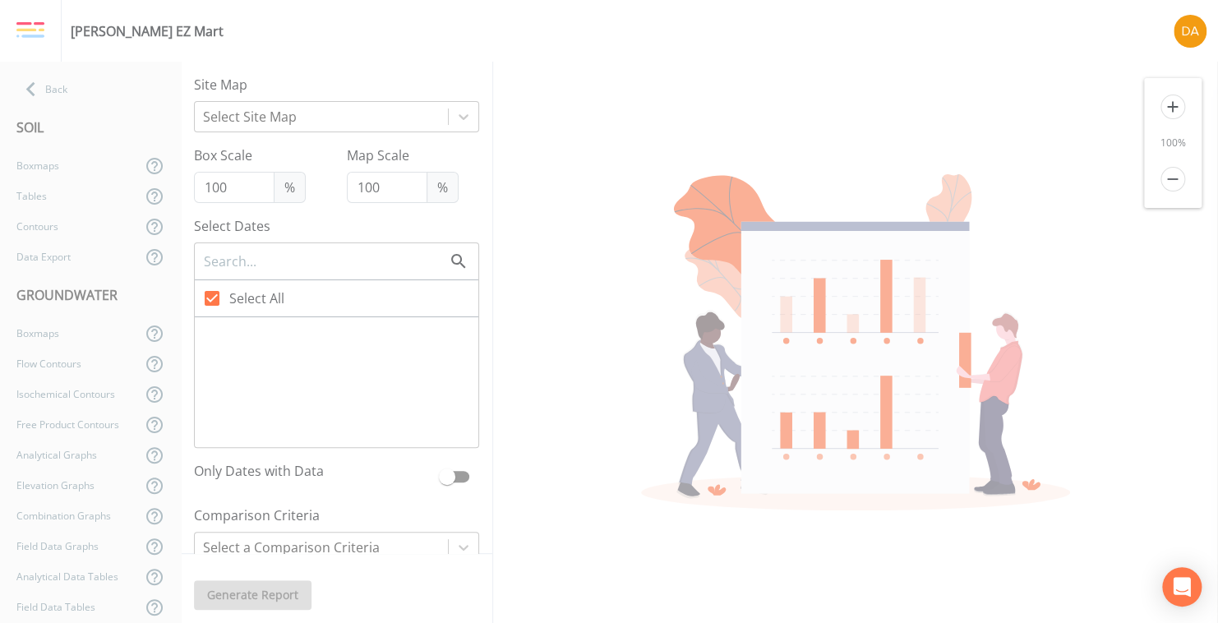
checkbox input "false"
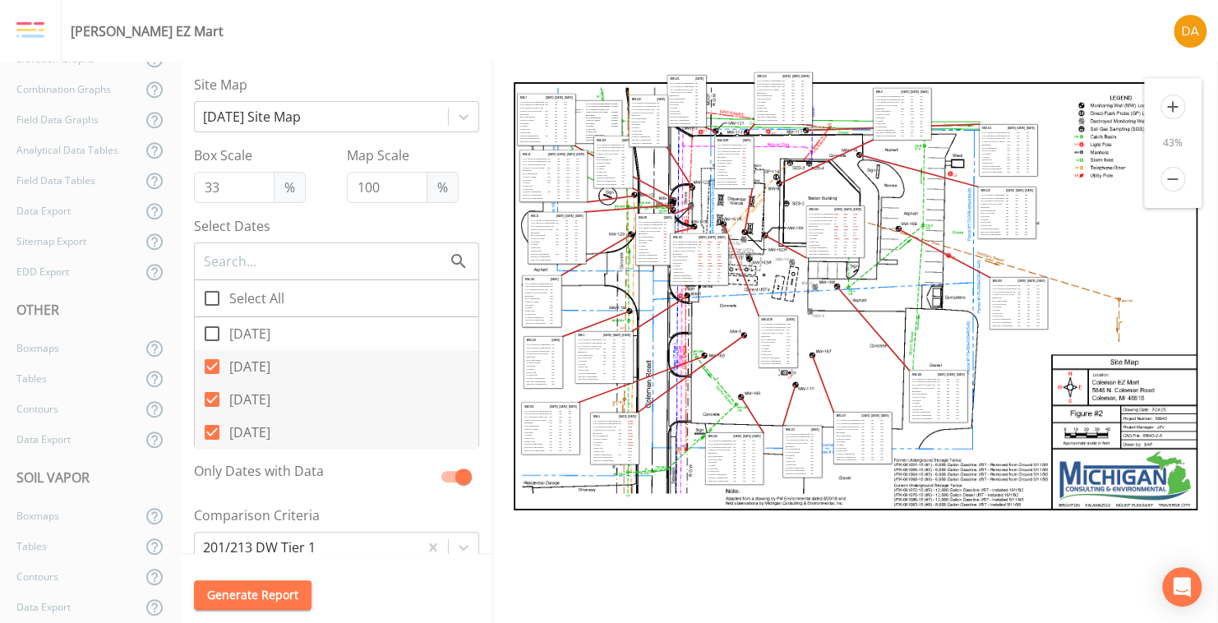
scroll to position [442, 0]
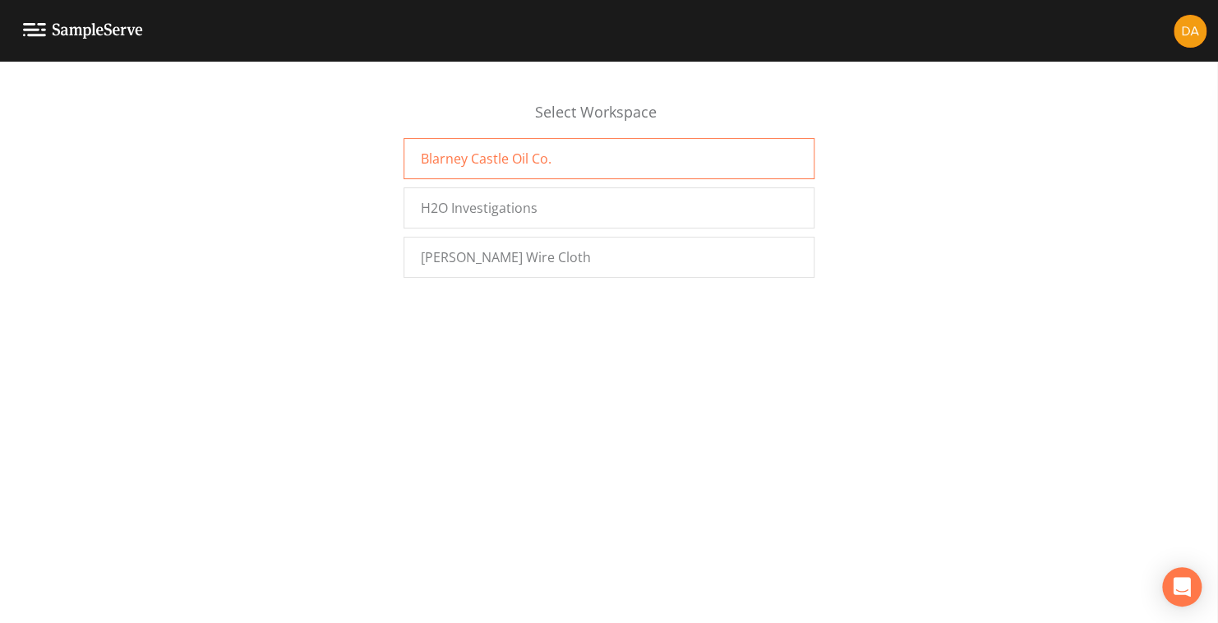
click at [460, 146] on div "Blarney Castle Oil Co." at bounding box center [609, 158] width 411 height 41
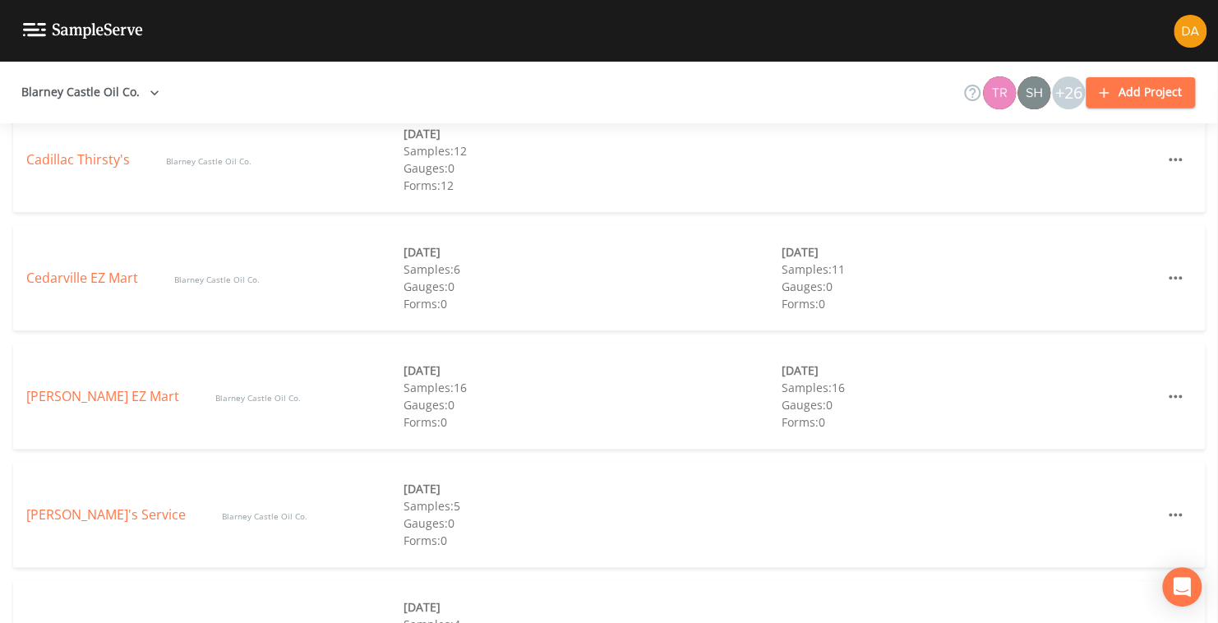
scroll to position [987, 0]
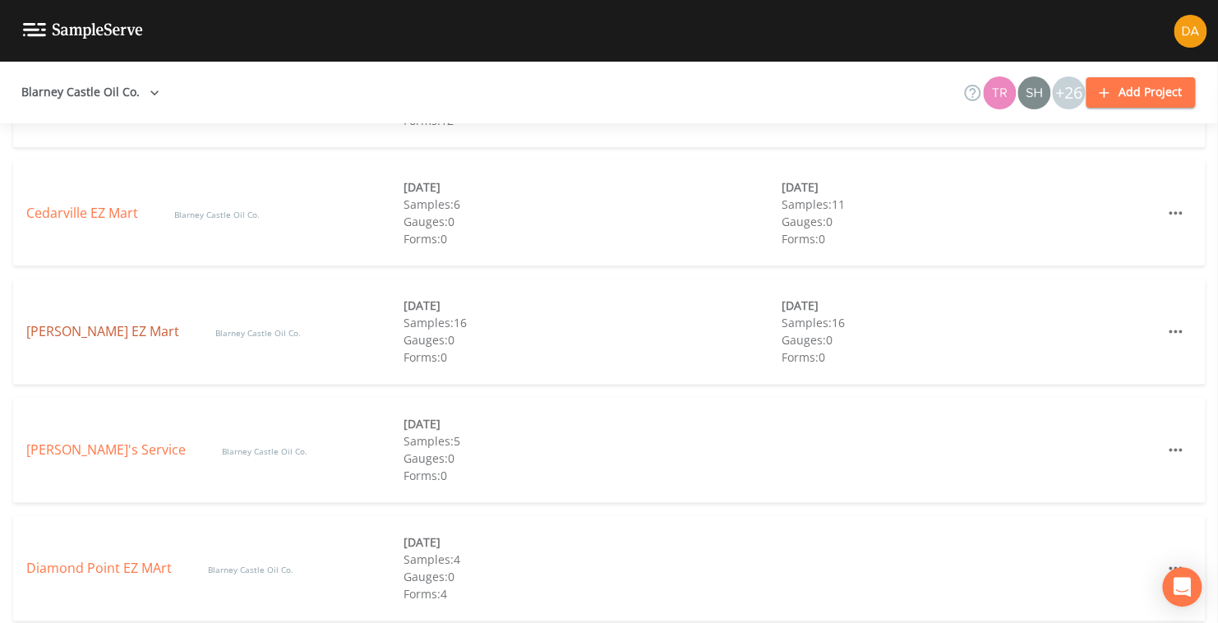
click at [70, 329] on link "[PERSON_NAME] EZ Mart" at bounding box center [104, 331] width 156 height 18
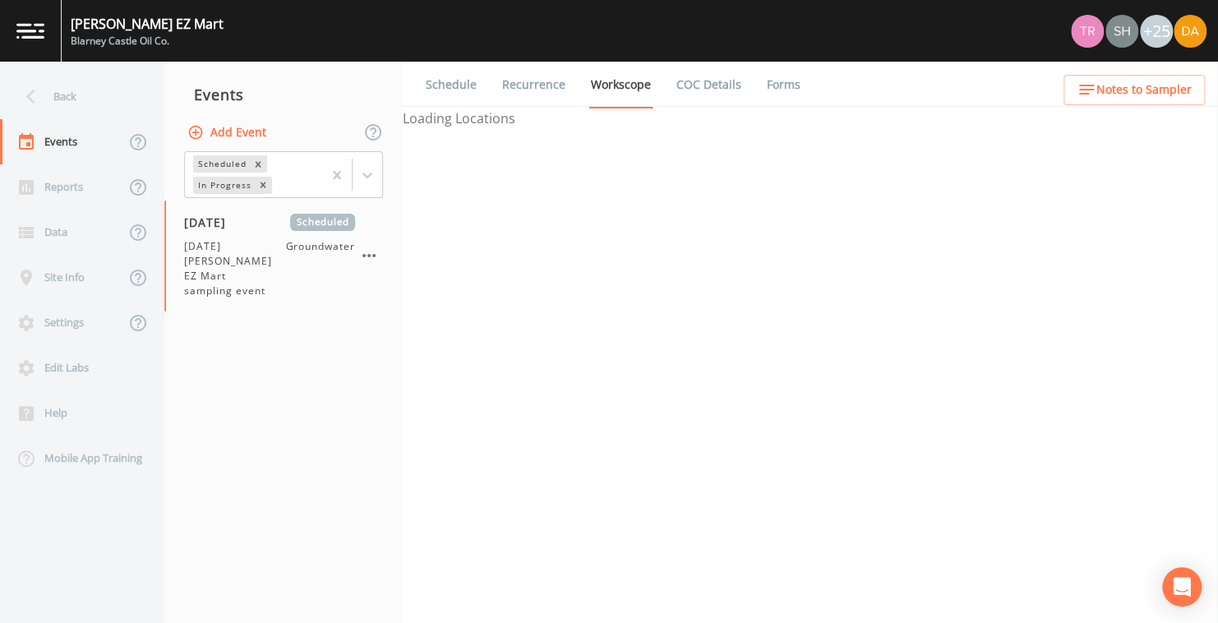
select select "0b1af911-289b-4d7b-9fdf-156f6d27a2cf"
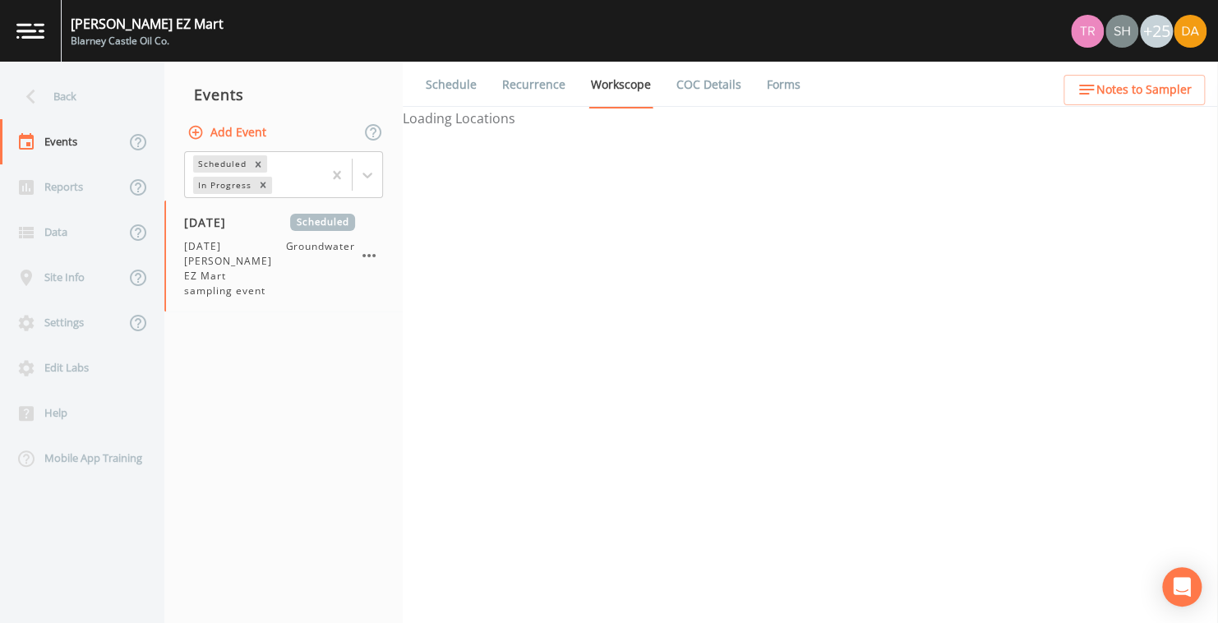
select select "0b1af911-289b-4d7b-9fdf-156f6d27a2cf"
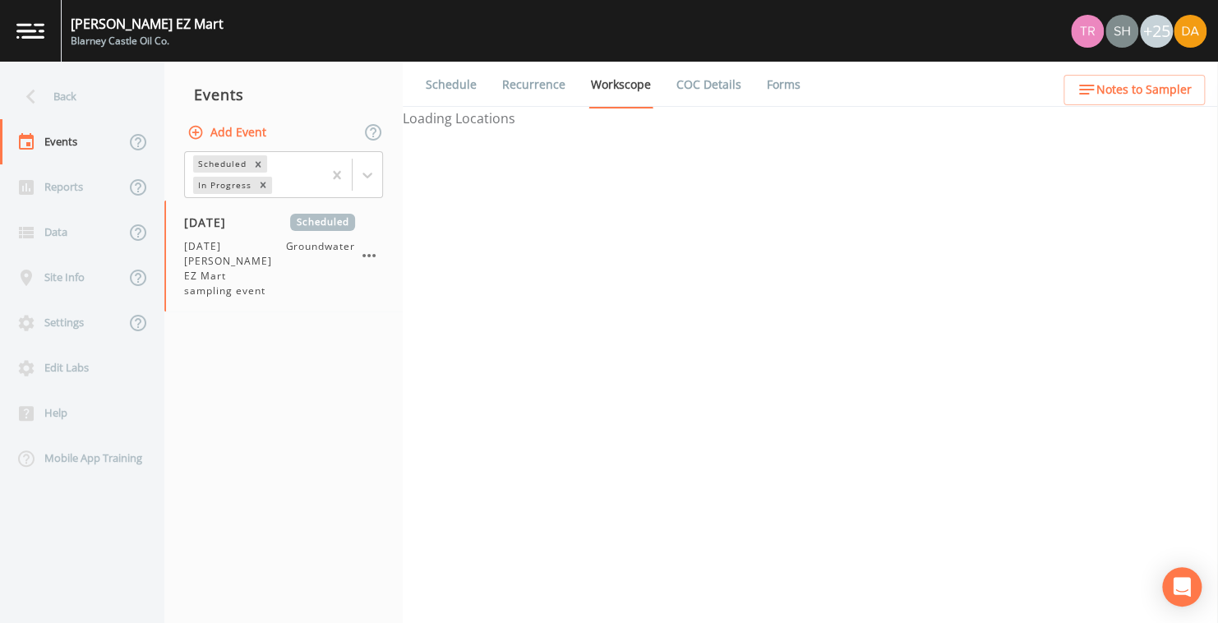
select select "0b1af911-289b-4d7b-9fdf-156f6d27a2cf"
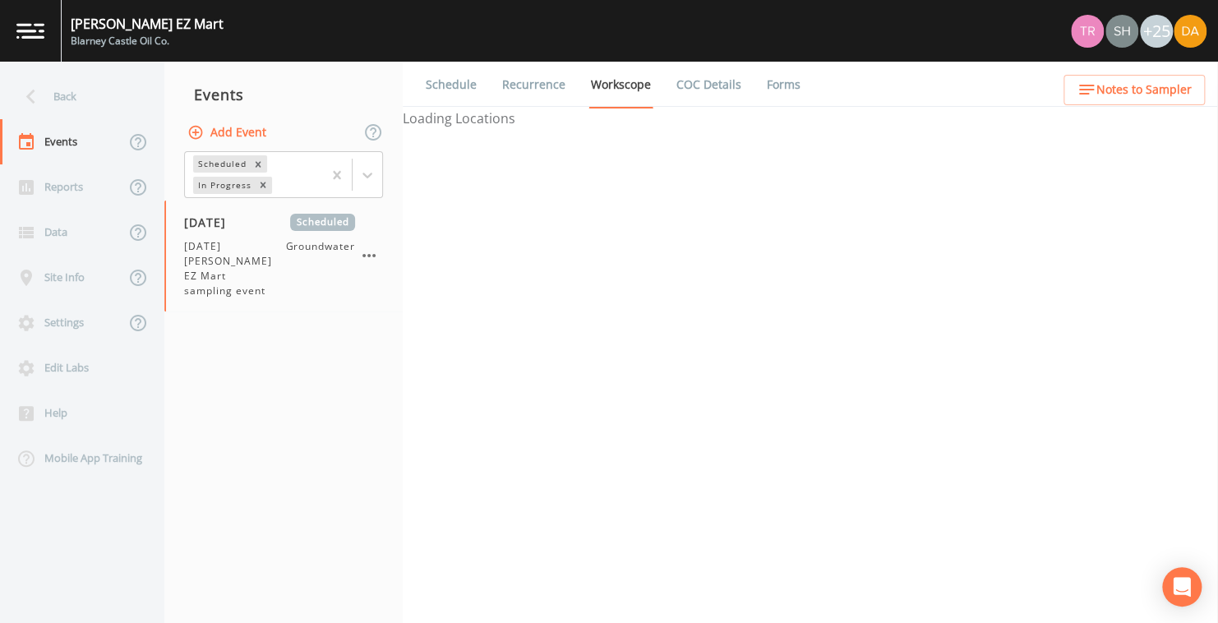
select select "0b1af911-289b-4d7b-9fdf-156f6d27a2cf"
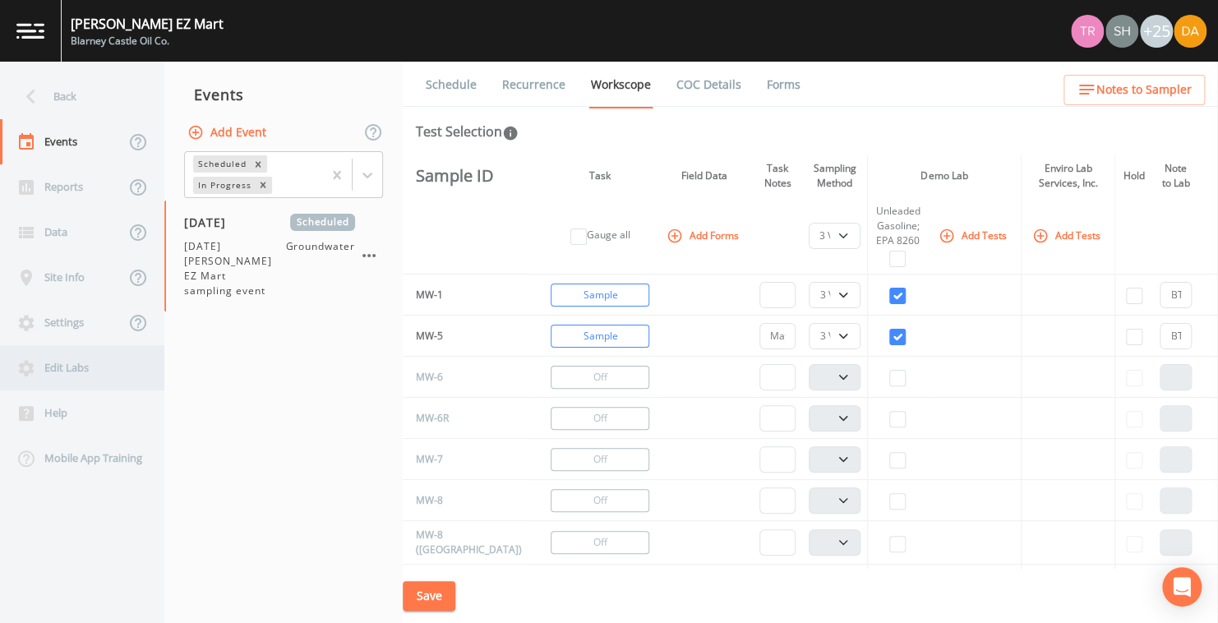
click at [67, 368] on div "Edit Labs" at bounding box center [74, 367] width 148 height 45
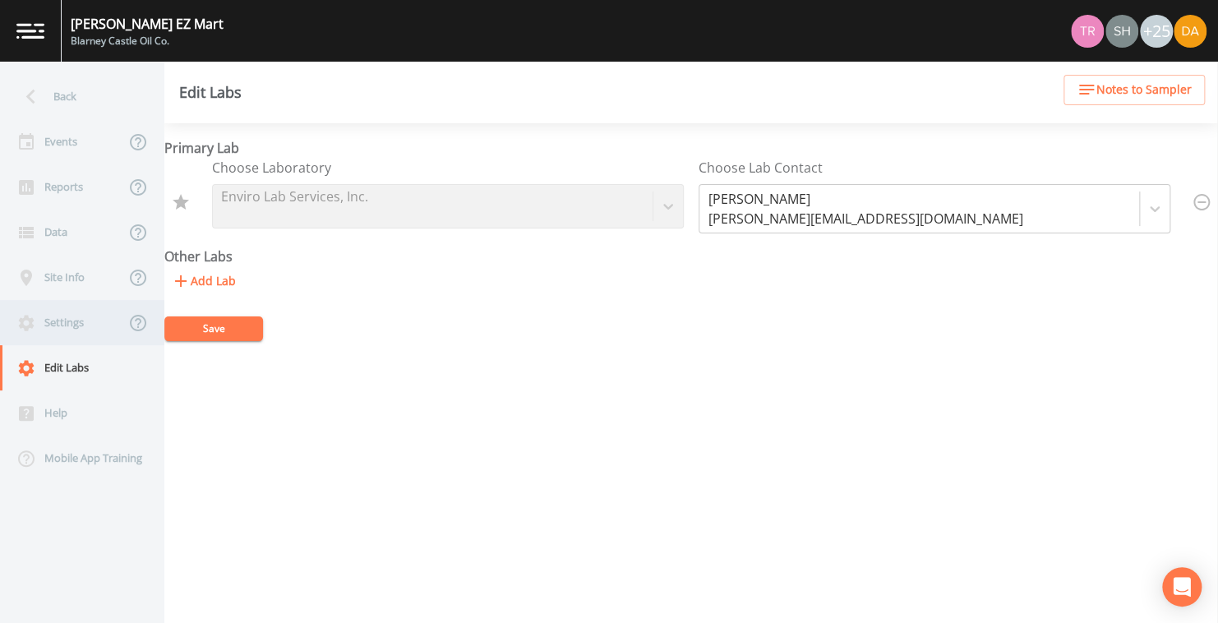
click at [60, 325] on div "Settings" at bounding box center [62, 322] width 125 height 45
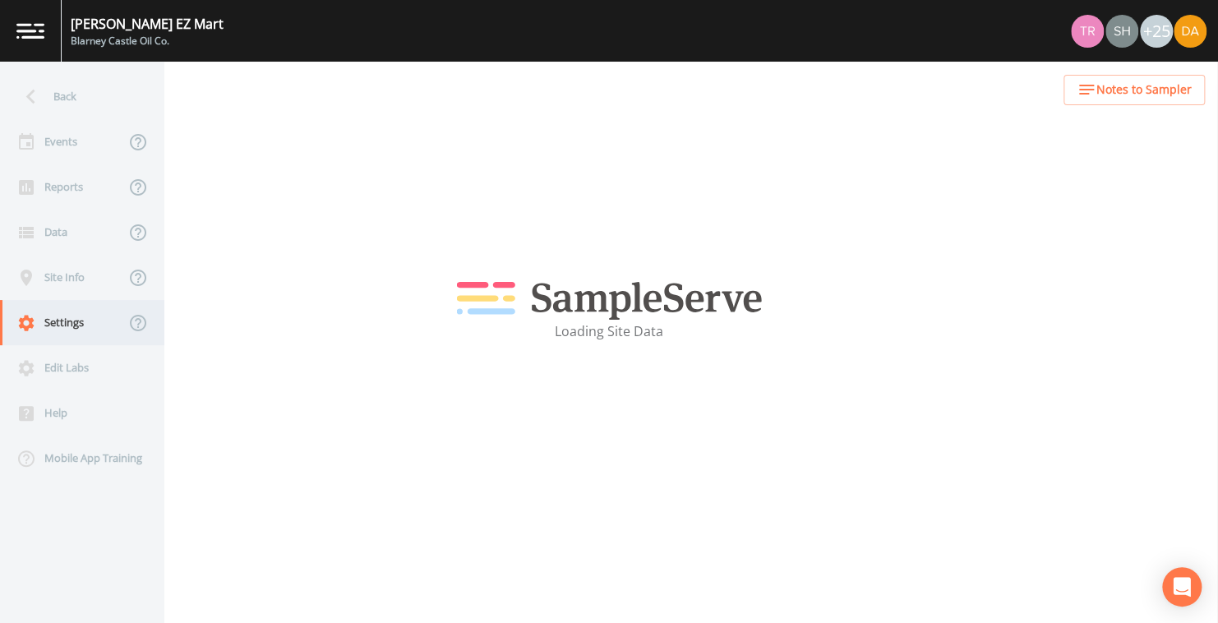
select select "47d45e13-a9d2-4a92-a30e-53aeb2a1ff48"
select select "[GEOGRAPHIC_DATA]"
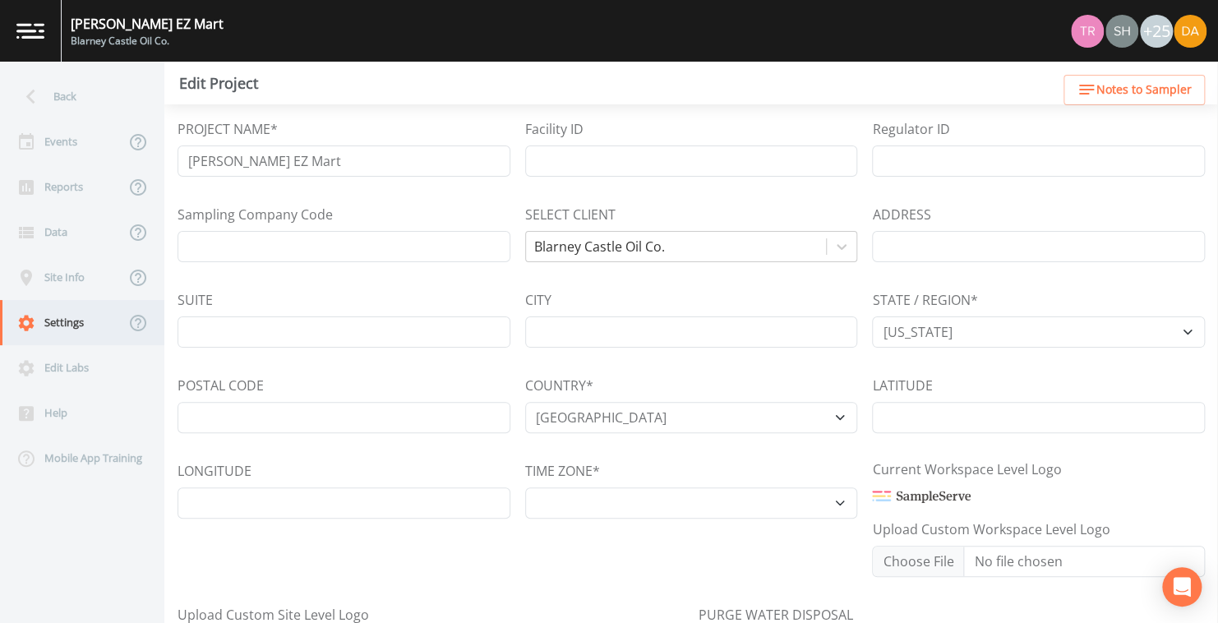
select select "America/[GEOGRAPHIC_DATA]"
select select "Pour on ground"
click at [65, 284] on div "Site Info" at bounding box center [62, 277] width 125 height 45
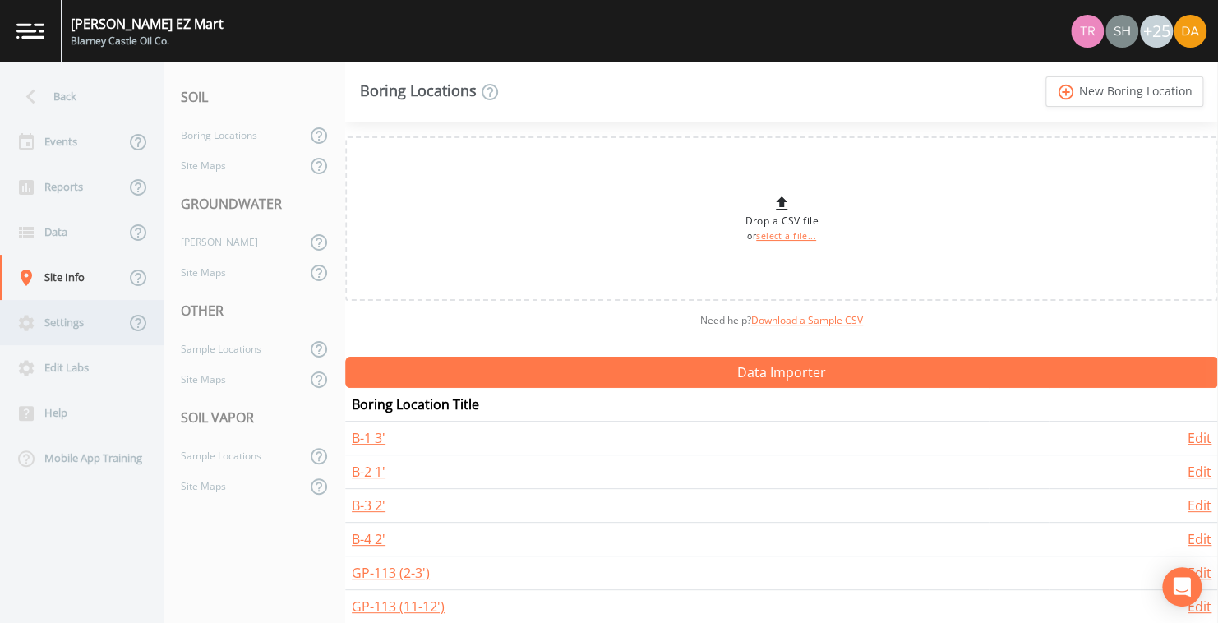
click at [58, 321] on div "Settings" at bounding box center [62, 322] width 125 height 45
select select "47d45e13-a9d2-4a92-a30e-53aeb2a1ff48"
select select "[GEOGRAPHIC_DATA]"
select select "America/[GEOGRAPHIC_DATA]"
select select "Pour on ground"
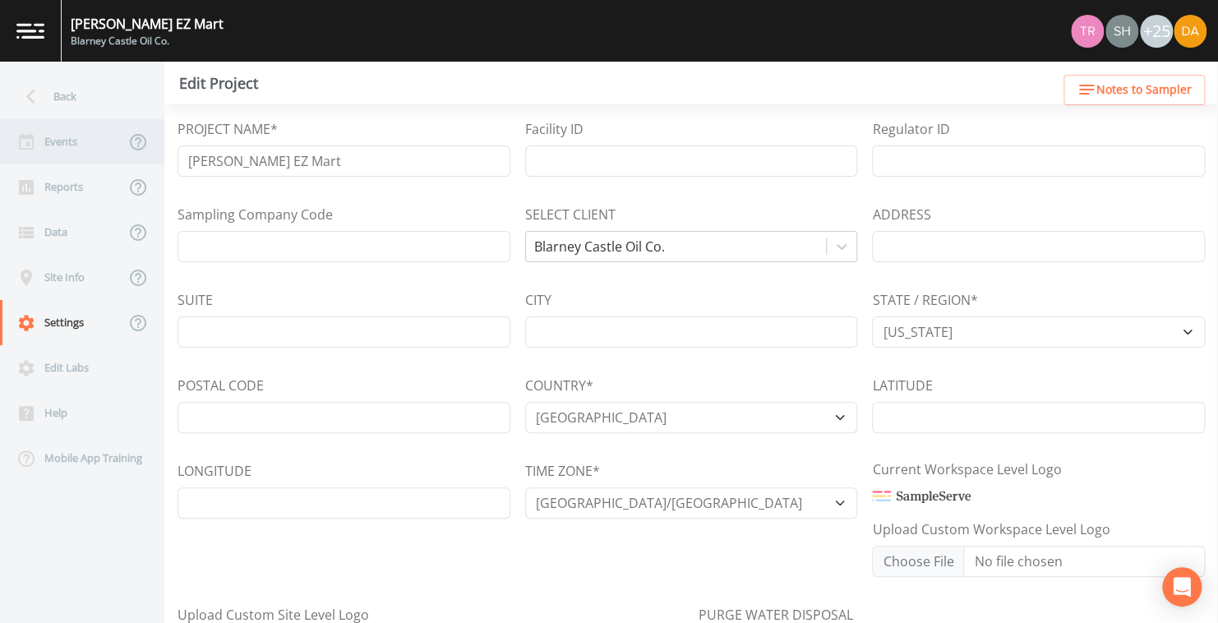
click at [50, 140] on div "Events" at bounding box center [62, 141] width 125 height 45
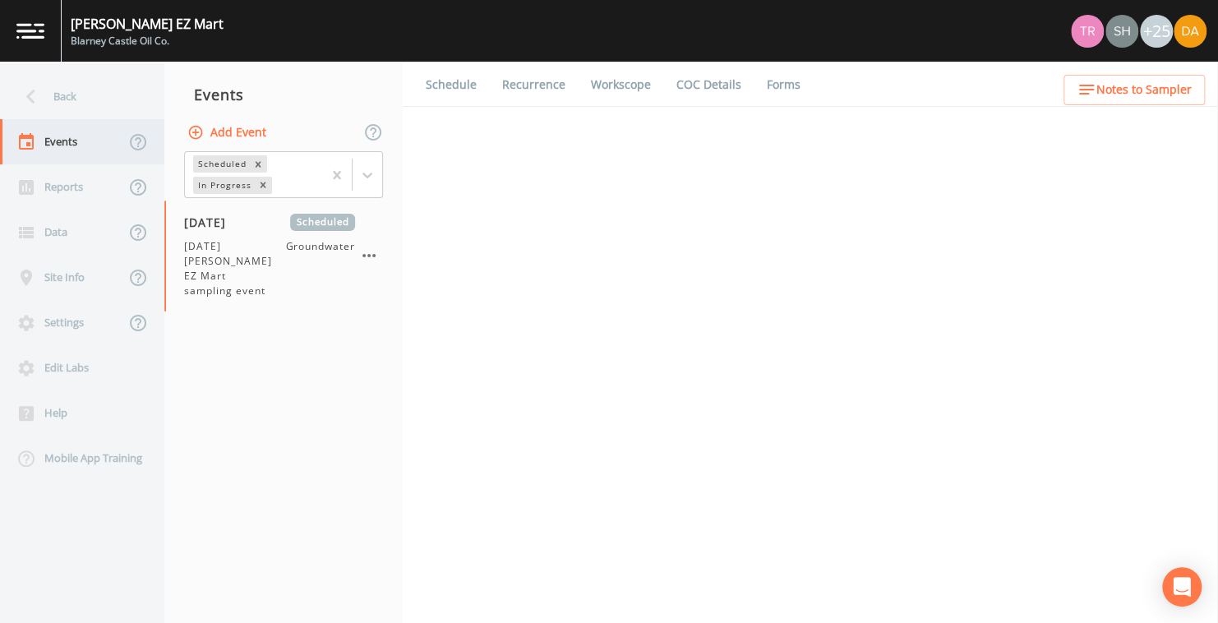
select select "0b1af911-289b-4d7b-9fdf-156f6d27a2cf"
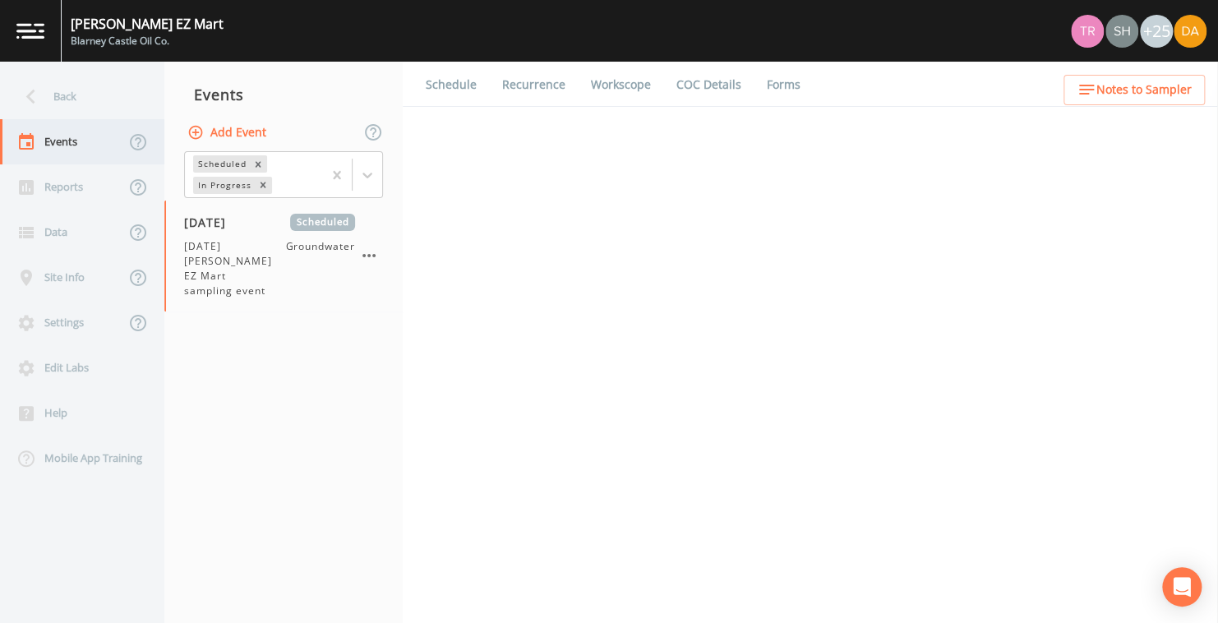
select select "0b1af911-289b-4d7b-9fdf-156f6d27a2cf"
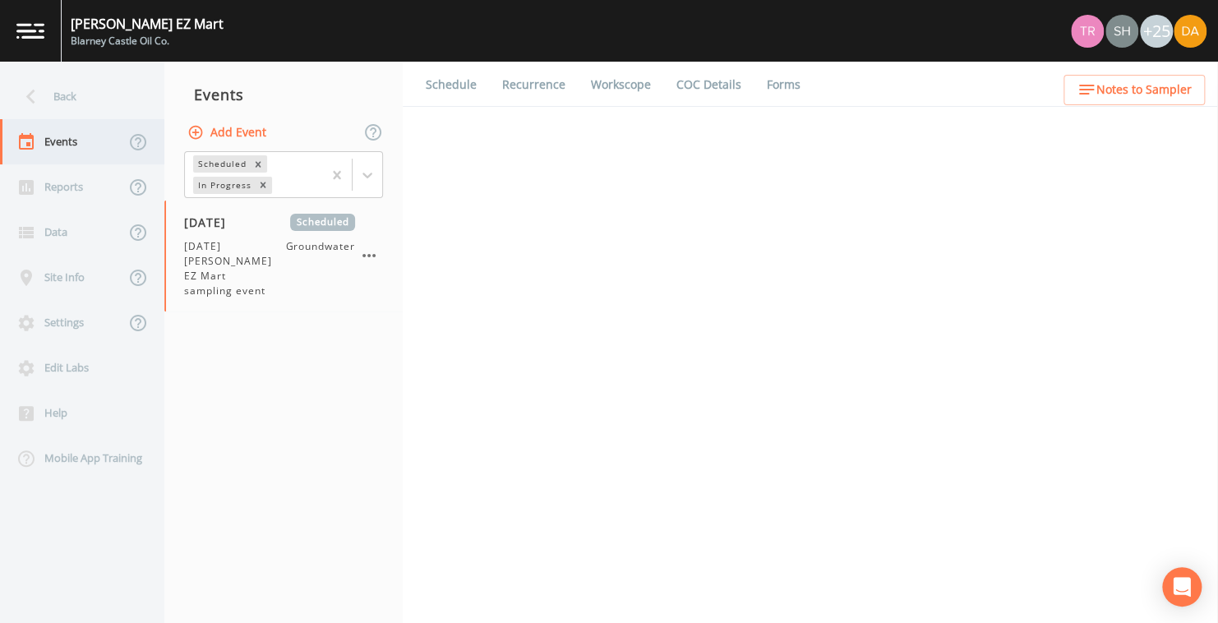
select select "0b1af911-289b-4d7b-9fdf-156f6d27a2cf"
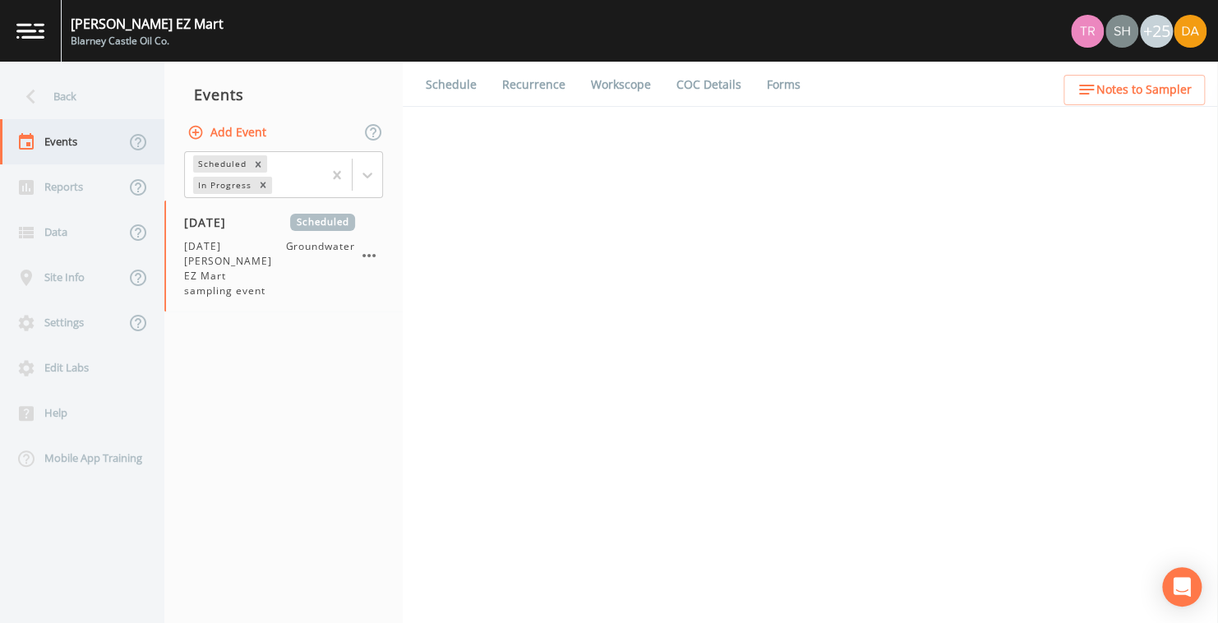
select select "0b1af911-289b-4d7b-9fdf-156f6d27a2cf"
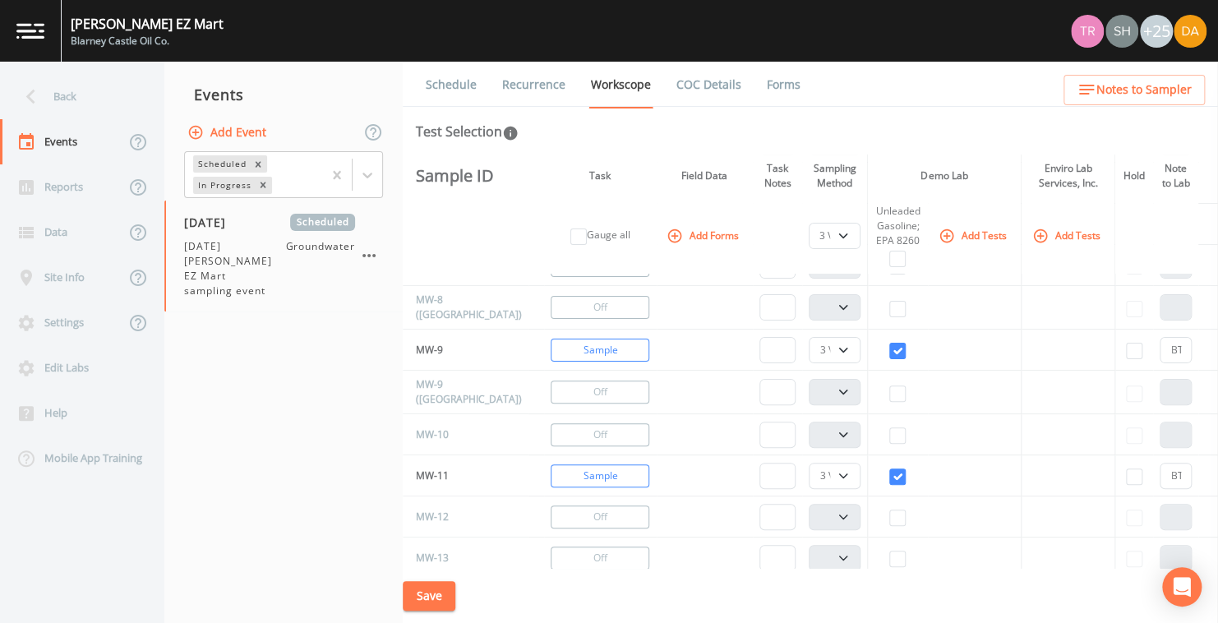
scroll to position [193, 0]
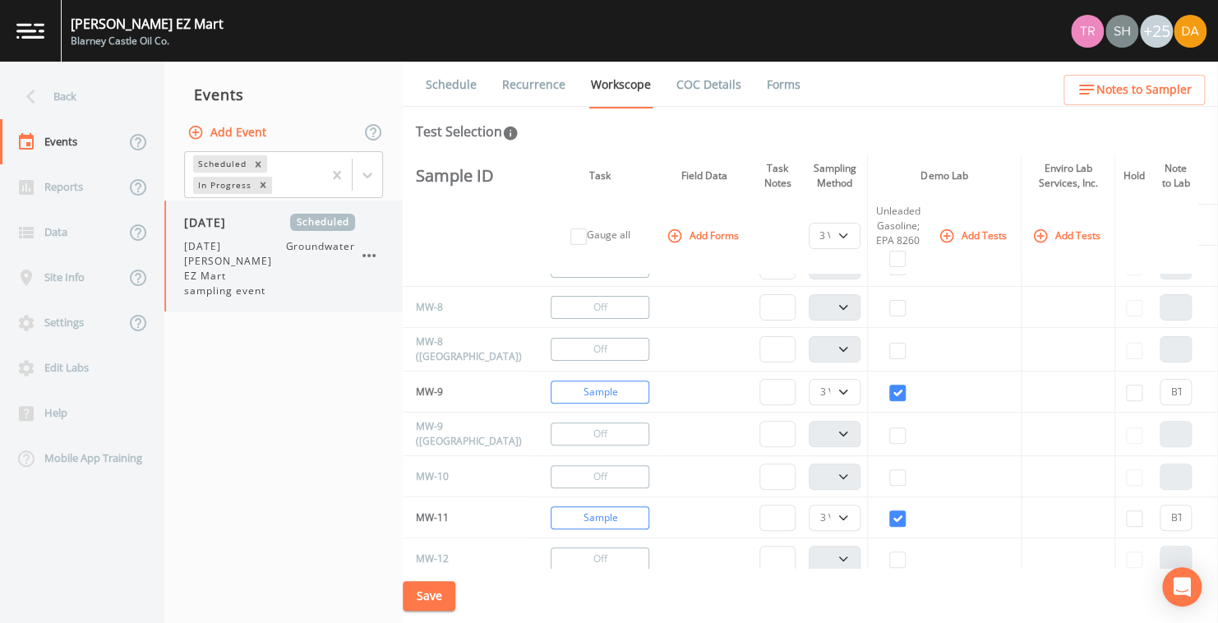
click at [238, 247] on span "[DATE] [PERSON_NAME] EZ Mart sampling event" at bounding box center [234, 268] width 101 height 59
select select "0b1af911-289b-4d7b-9fdf-156f6d27a2cf"
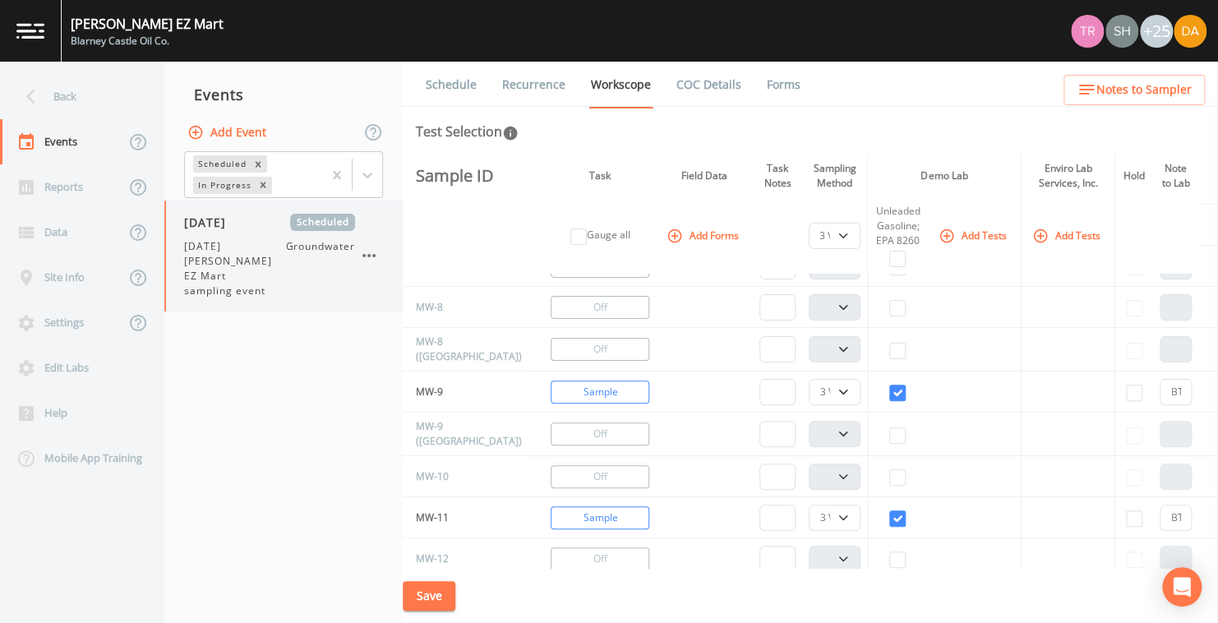
select select "0b1af911-289b-4d7b-9fdf-156f6d27a2cf"
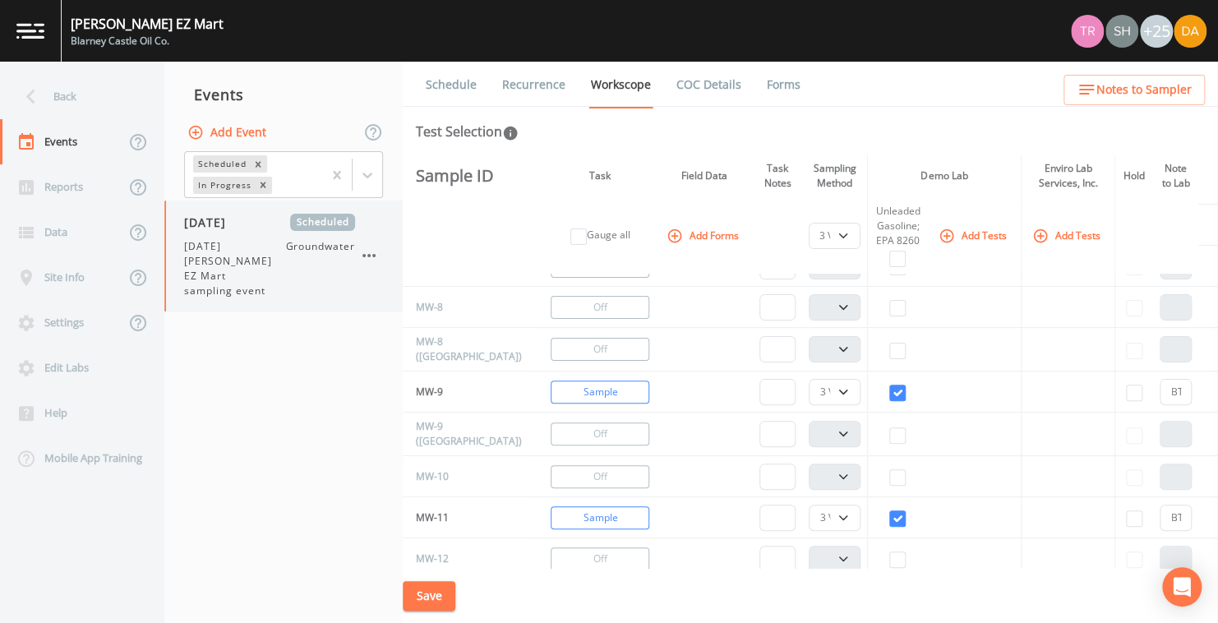
select select "0b1af911-289b-4d7b-9fdf-156f6d27a2cf"
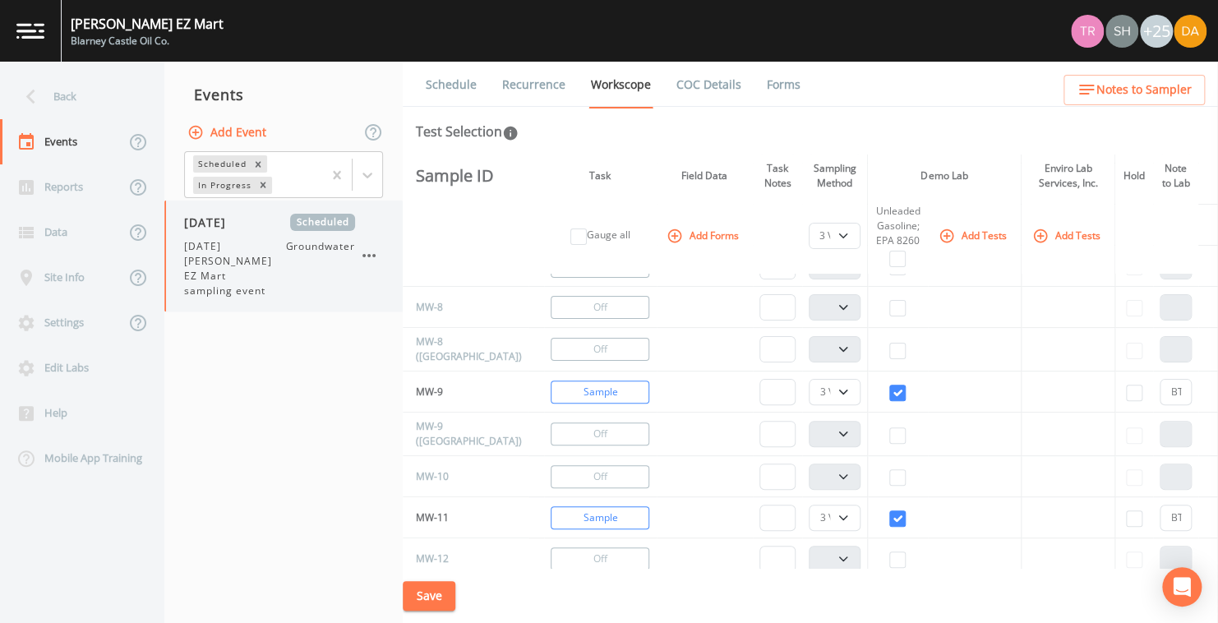
select select "0b1af911-289b-4d7b-9fdf-156f6d27a2cf"
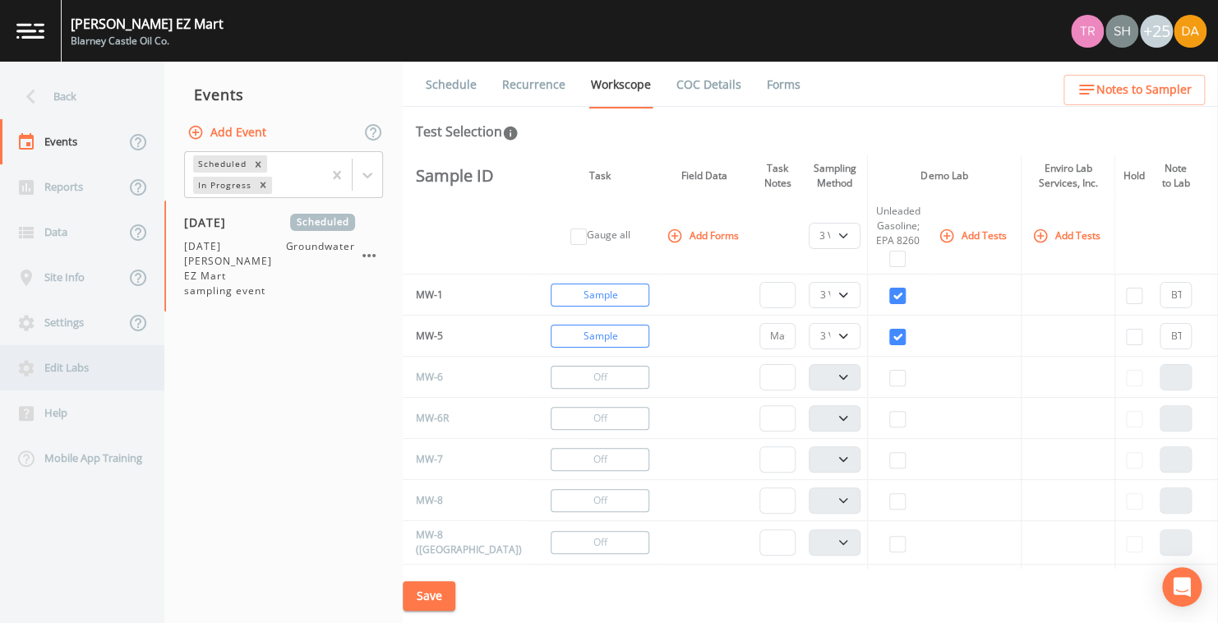
click at [45, 363] on div "Edit Labs" at bounding box center [74, 367] width 148 height 45
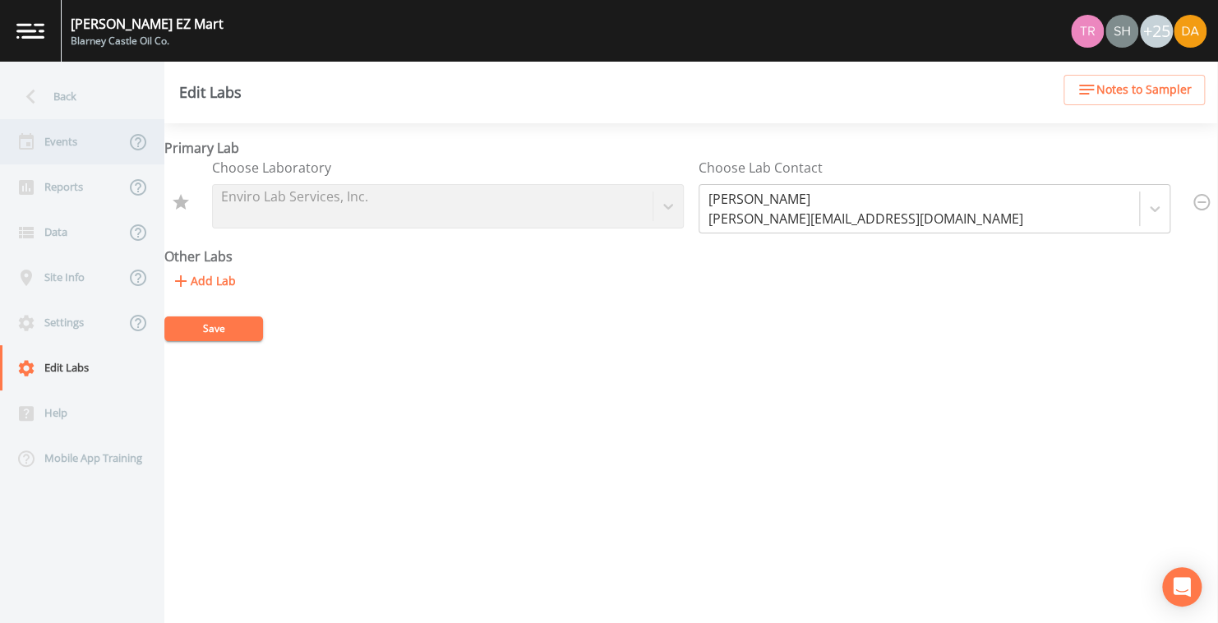
click at [61, 145] on div "Events" at bounding box center [62, 141] width 125 height 45
select select "0b1af911-289b-4d7b-9fdf-156f6d27a2cf"
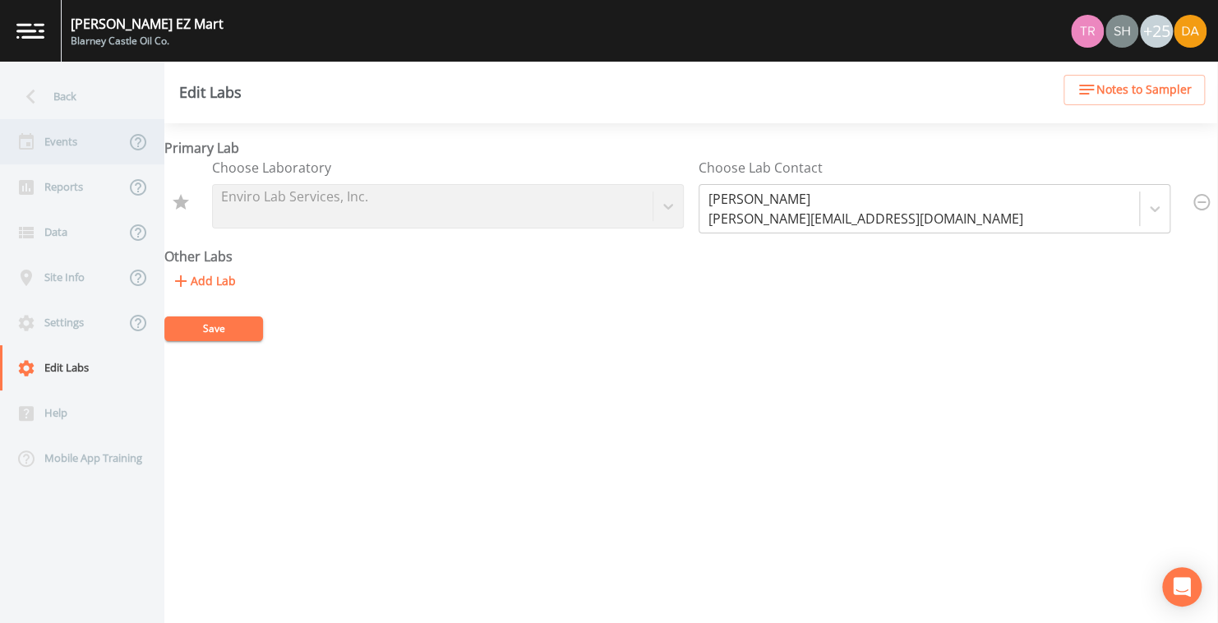
select select "0b1af911-289b-4d7b-9fdf-156f6d27a2cf"
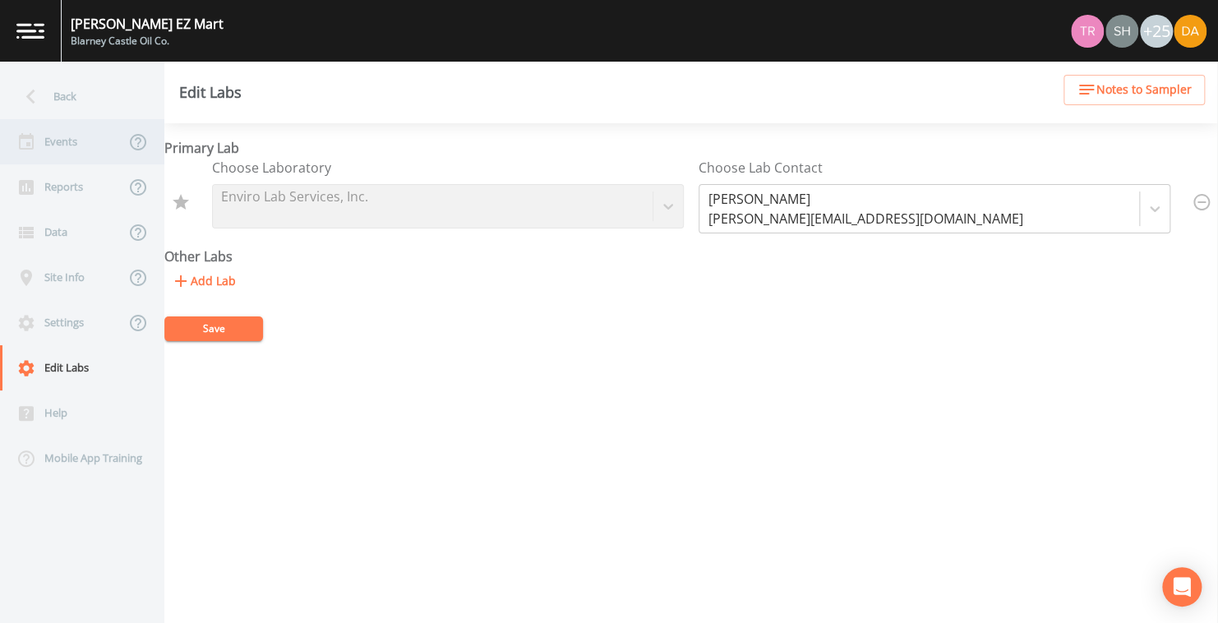
select select "0b1af911-289b-4d7b-9fdf-156f6d27a2cf"
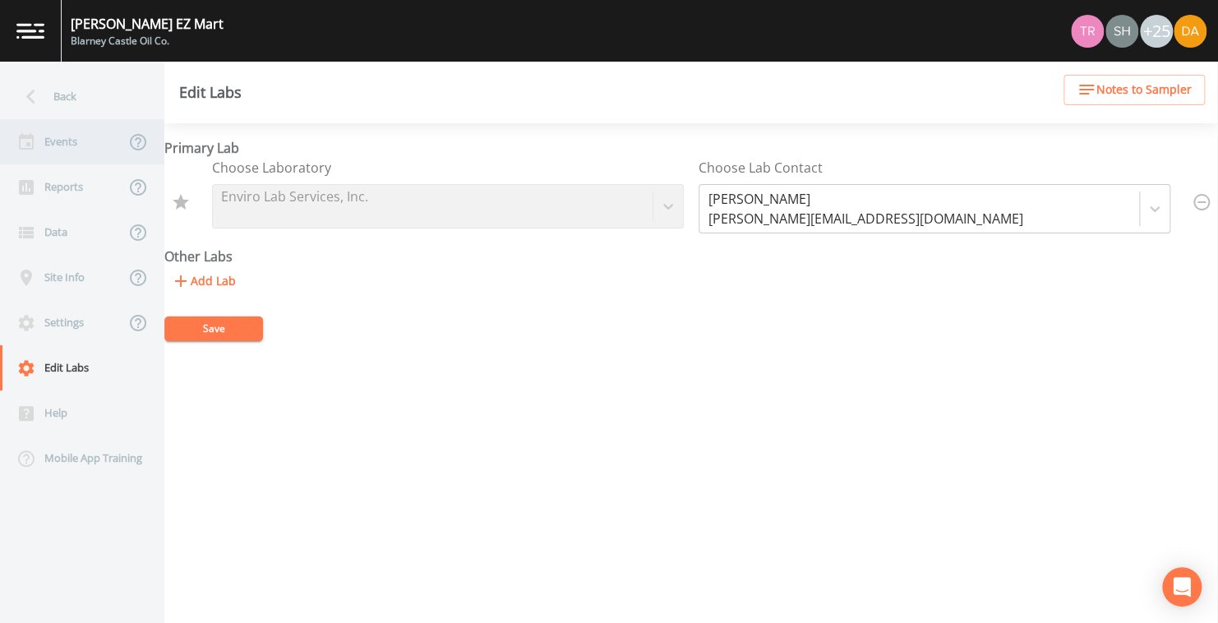
select select "0b1af911-289b-4d7b-9fdf-156f6d27a2cf"
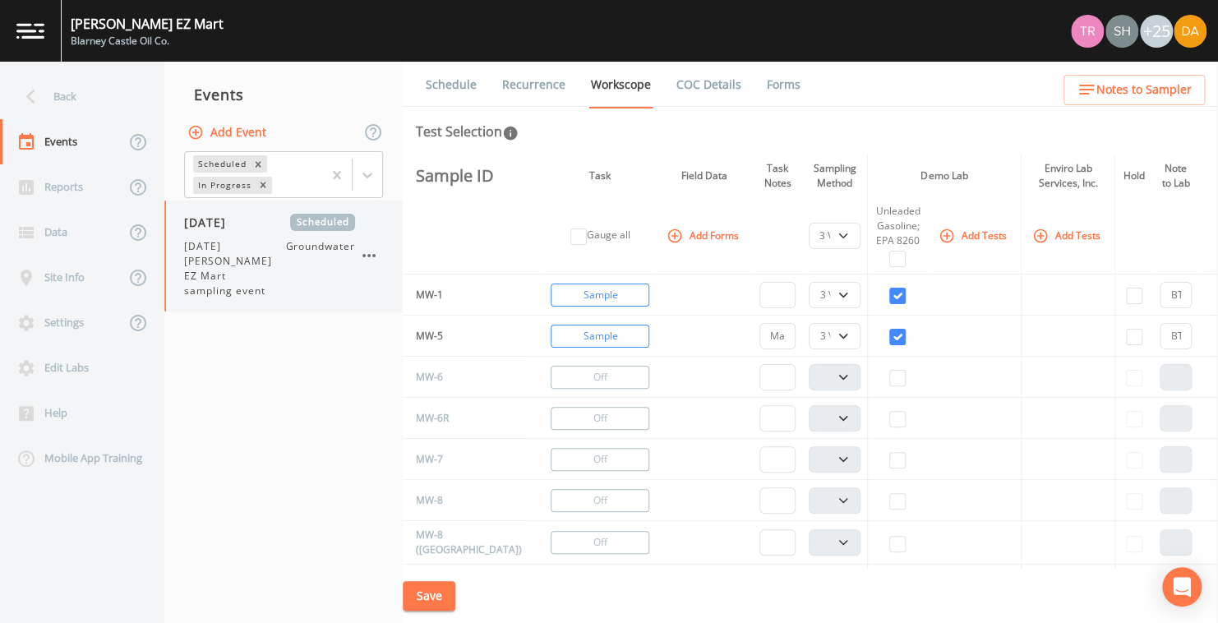
click at [218, 259] on span "[DATE] [PERSON_NAME] EZ Mart sampling event" at bounding box center [234, 268] width 101 height 59
select select "0b1af911-289b-4d7b-9fdf-156f6d27a2cf"
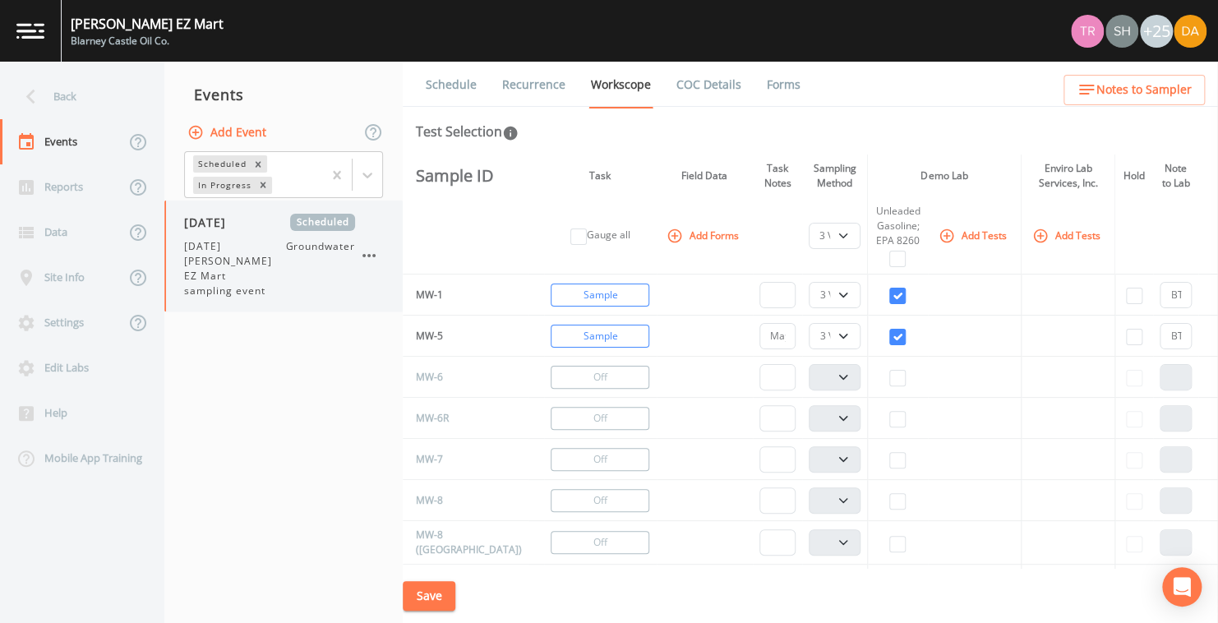
select select "0b1af911-289b-4d7b-9fdf-156f6d27a2cf"
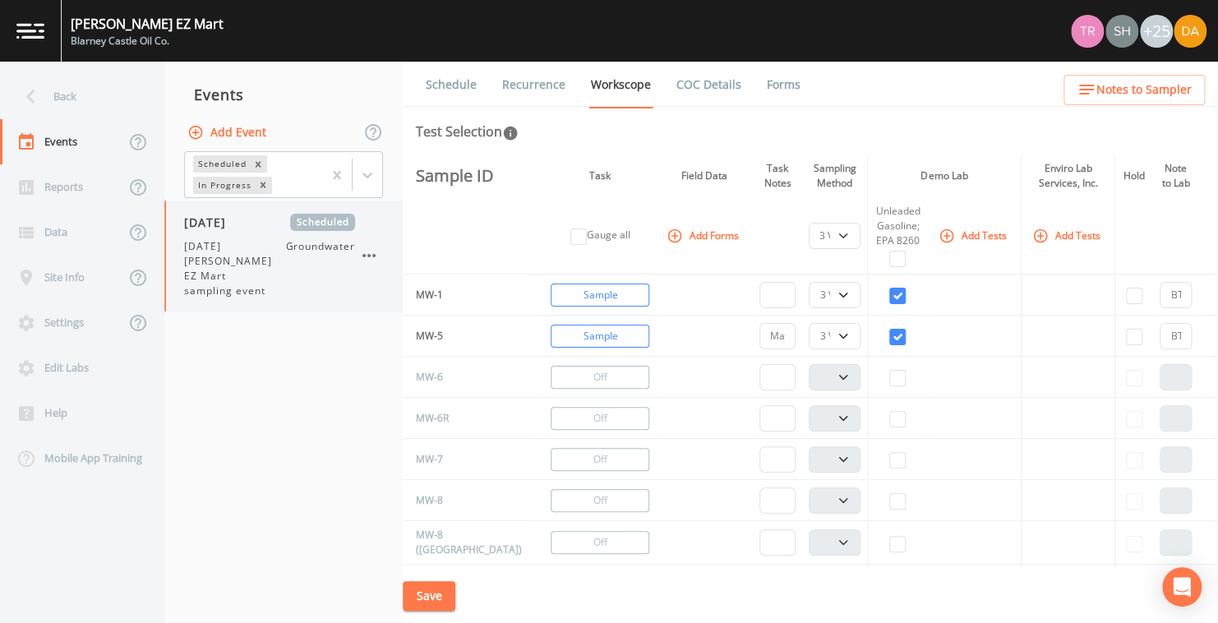
select select "0b1af911-289b-4d7b-9fdf-156f6d27a2cf"
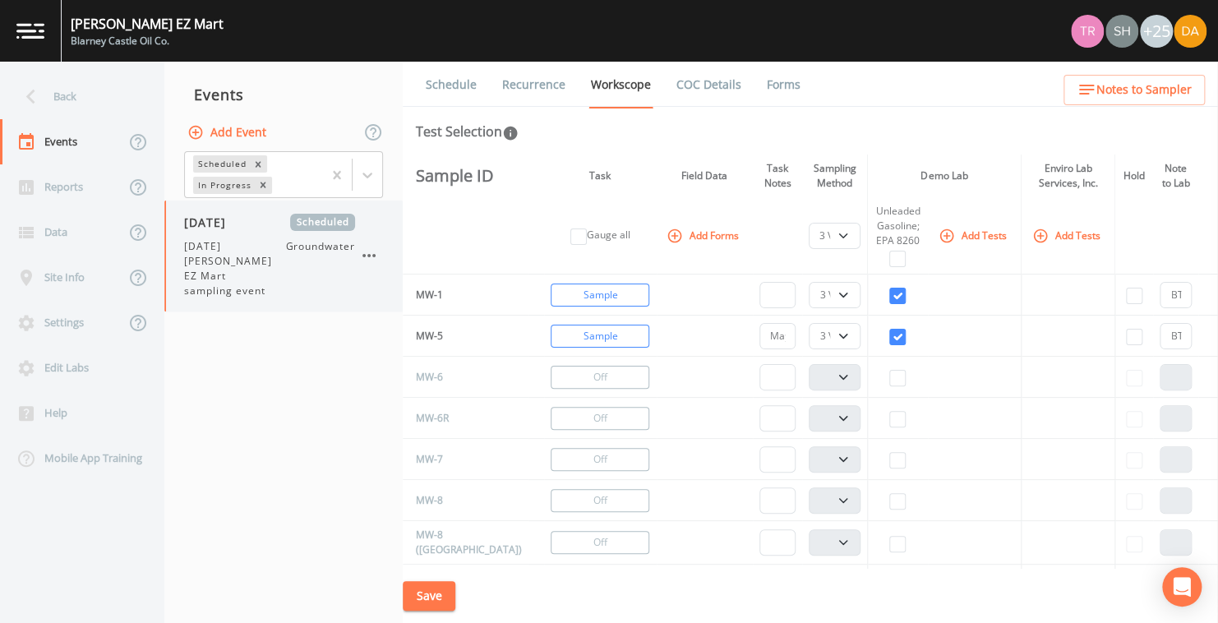
select select "0b1af911-289b-4d7b-9fdf-156f6d27a2cf"
click at [449, 83] on link "Schedule" at bounding box center [451, 85] width 56 height 46
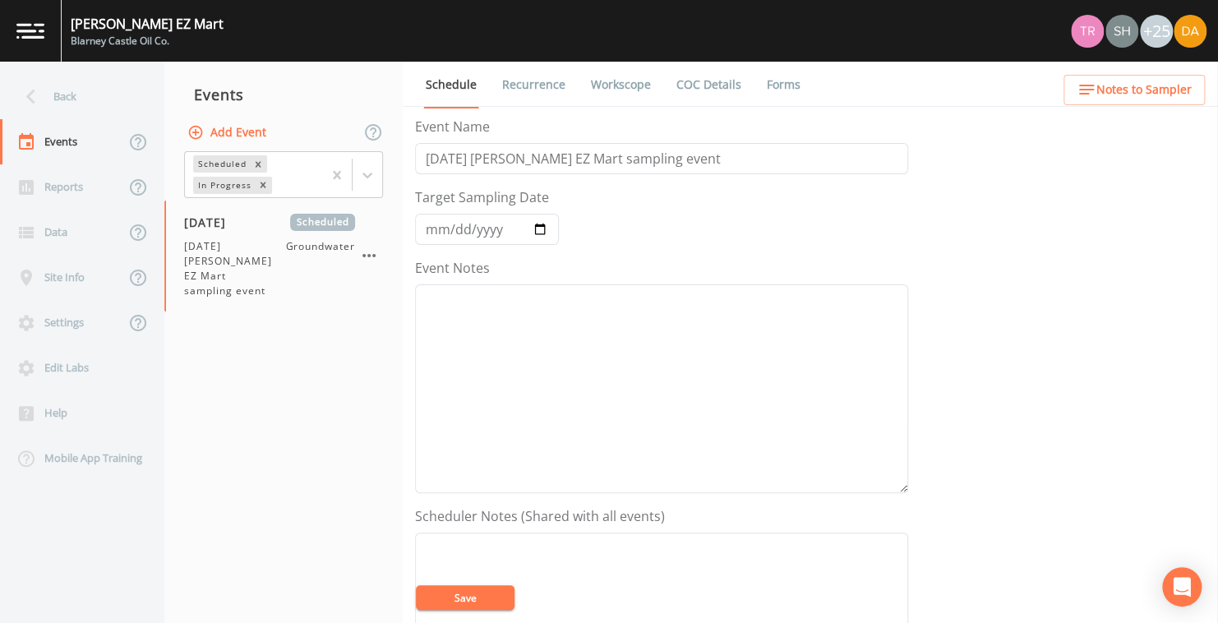
click at [536, 81] on link "Recurrence" at bounding box center [534, 85] width 68 height 46
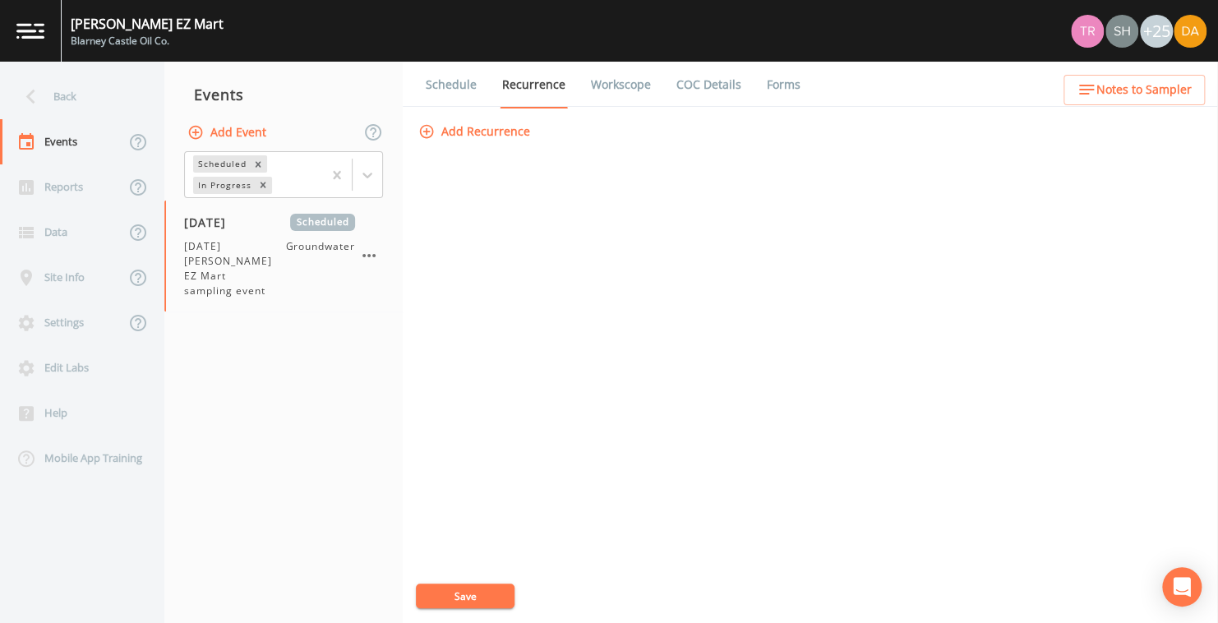
click at [616, 80] on link "Workscope" at bounding box center [621, 85] width 65 height 46
select select "0b1af911-289b-4d7b-9fdf-156f6d27a2cf"
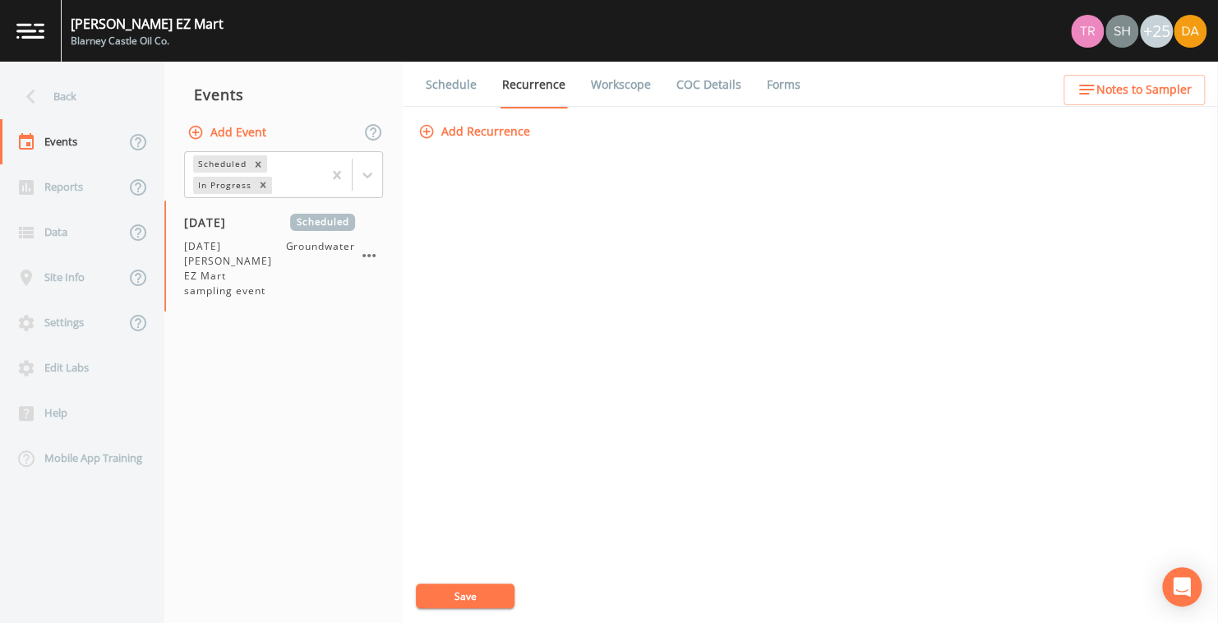
select select "0b1af911-289b-4d7b-9fdf-156f6d27a2cf"
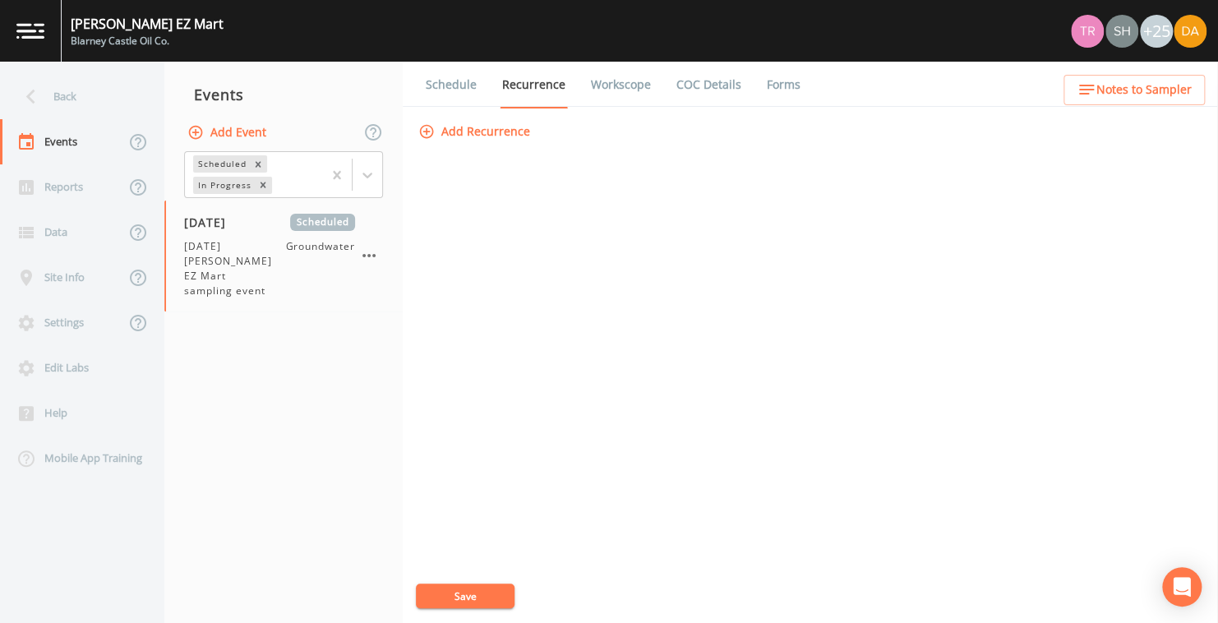
select select "0b1af911-289b-4d7b-9fdf-156f6d27a2cf"
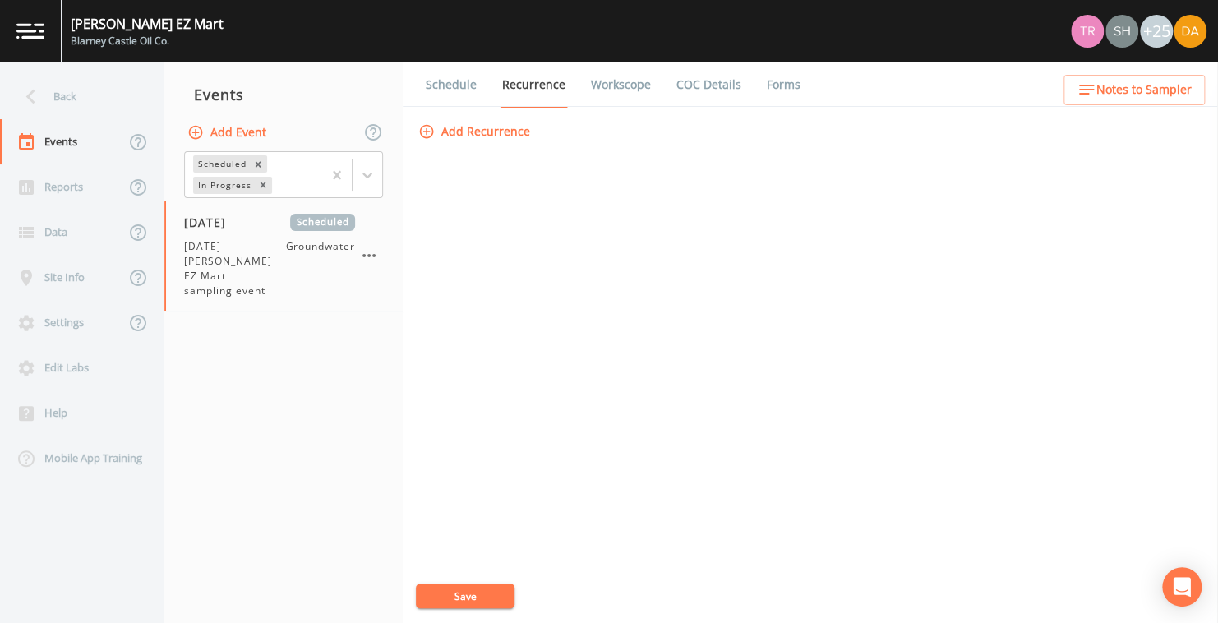
select select "0b1af911-289b-4d7b-9fdf-156f6d27a2cf"
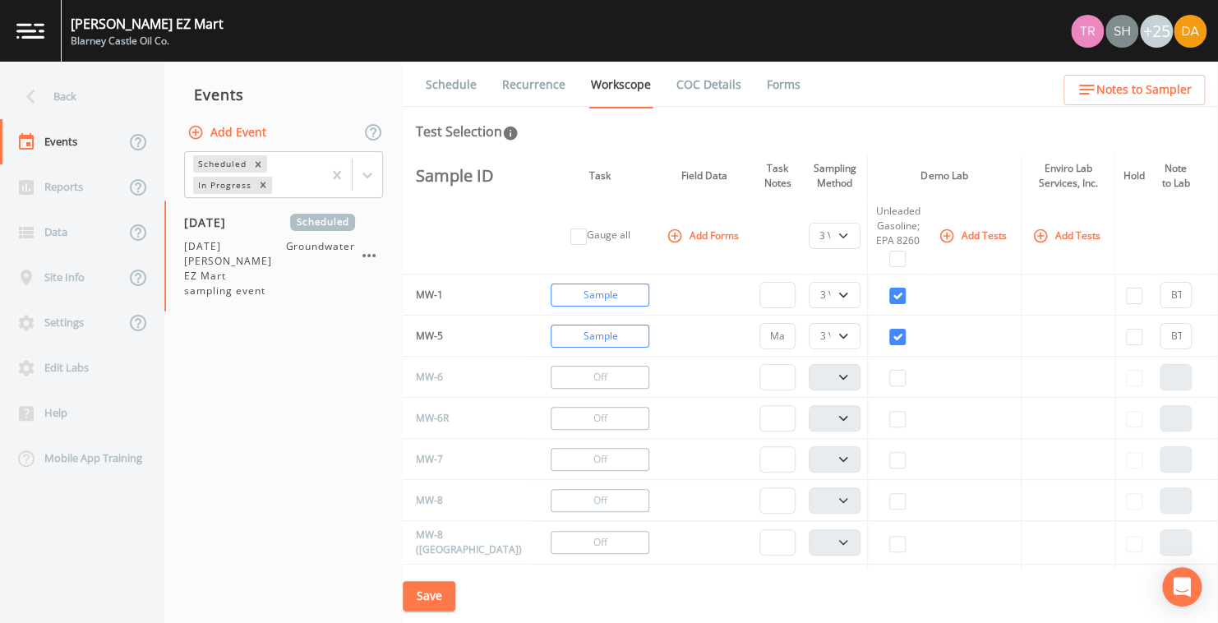
click at [708, 80] on link "COC Details" at bounding box center [709, 85] width 70 height 46
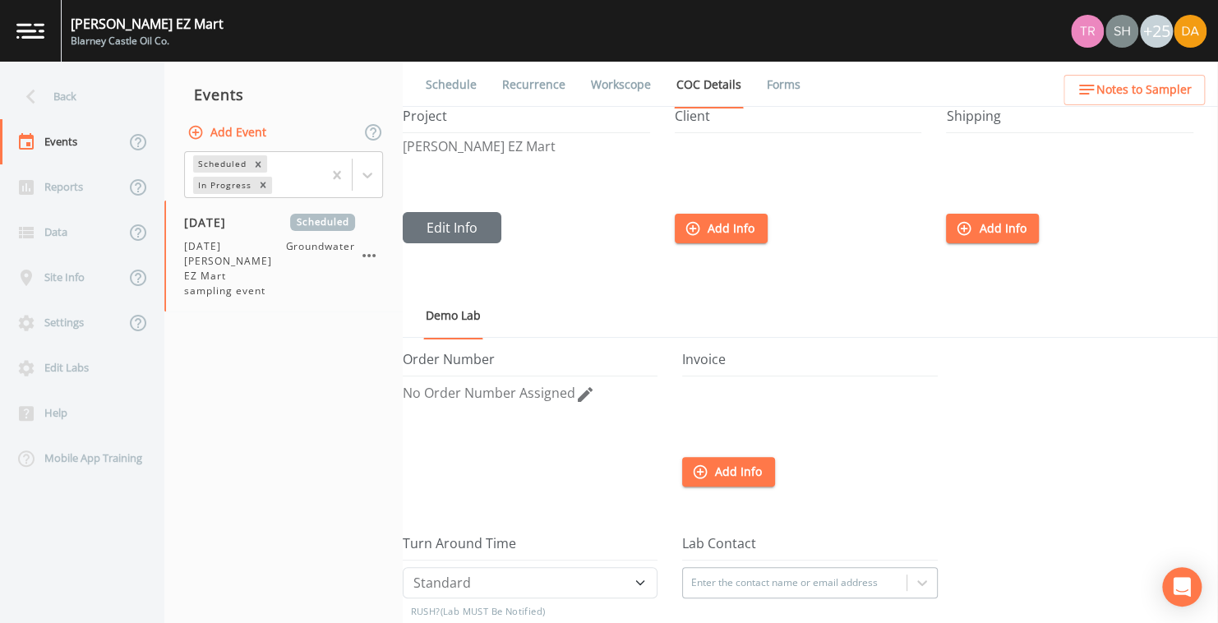
click at [781, 82] on link "Forms" at bounding box center [784, 85] width 39 height 46
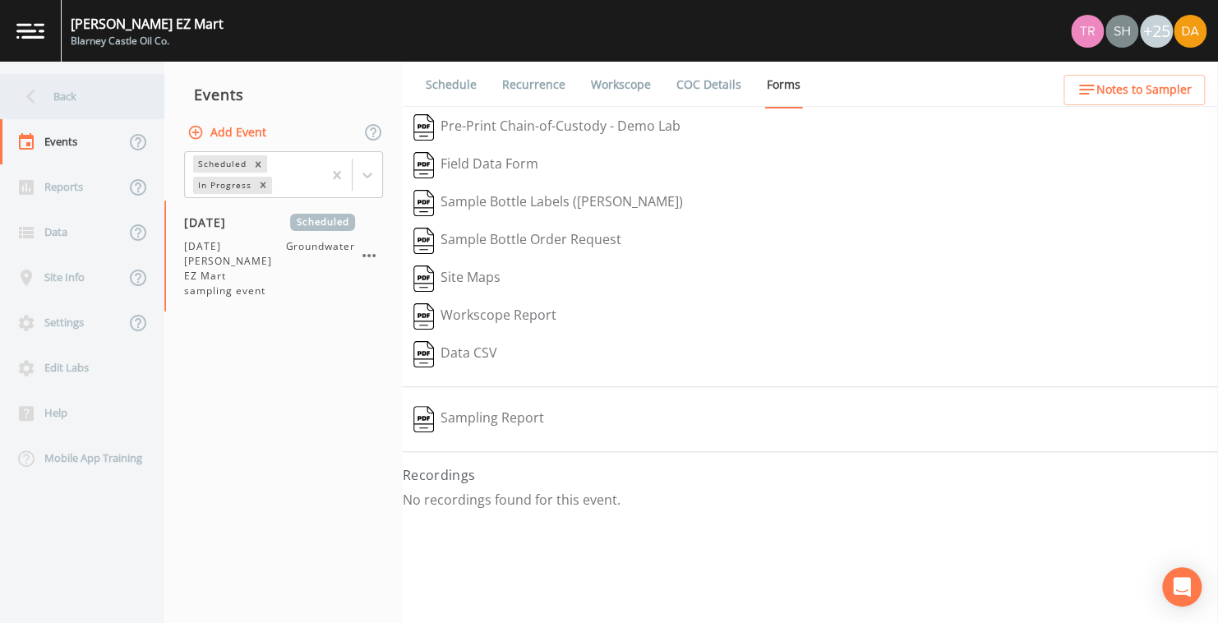
click at [36, 91] on icon at bounding box center [30, 96] width 29 height 29
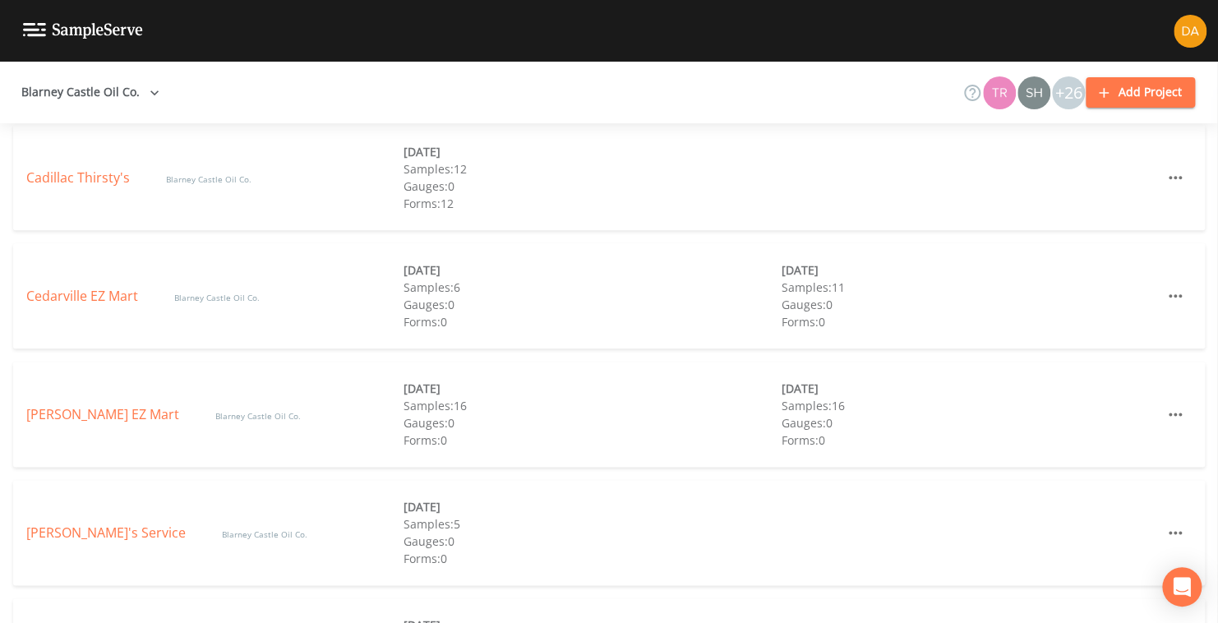
scroll to position [904, 0]
click at [69, 294] on link "Cedarville EZ Mart" at bounding box center [83, 295] width 115 height 18
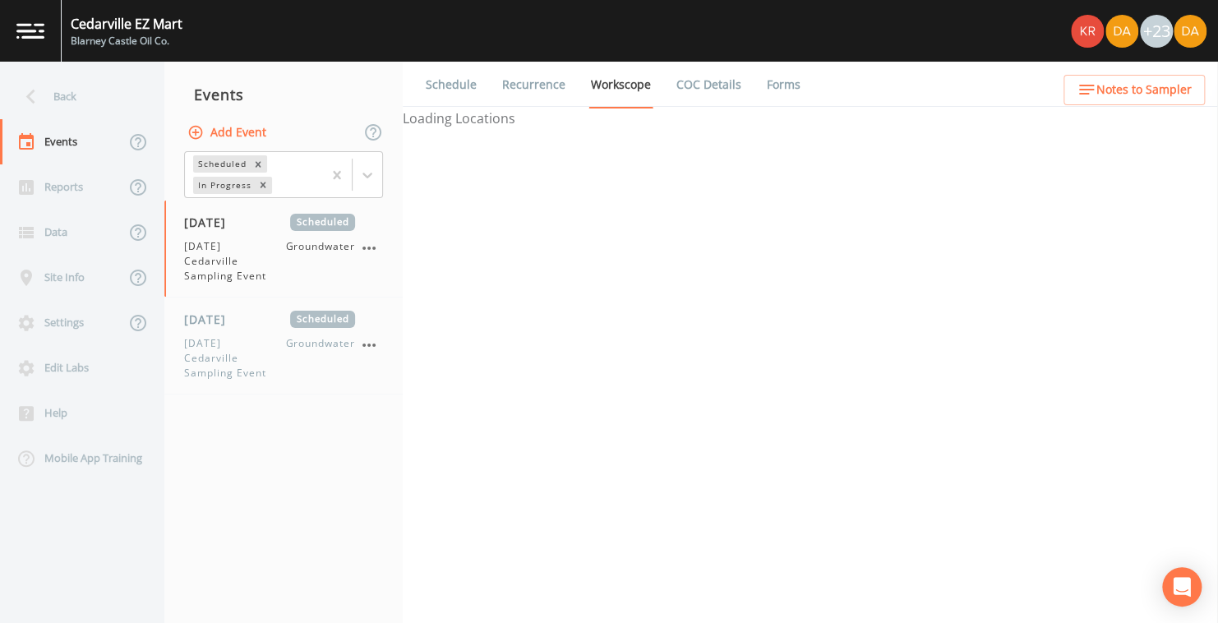
select select "4f082be6-97a7-4f70-a81f-c26a4e896ad7"
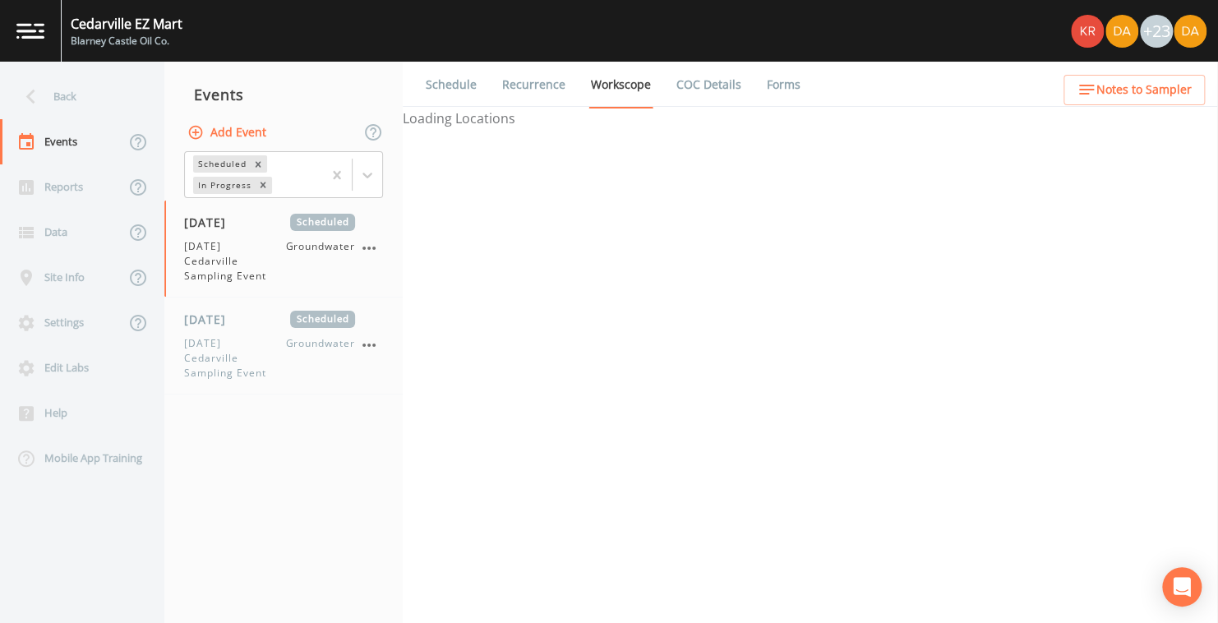
select select "4f082be6-97a7-4f70-a81f-c26a4e896ad7"
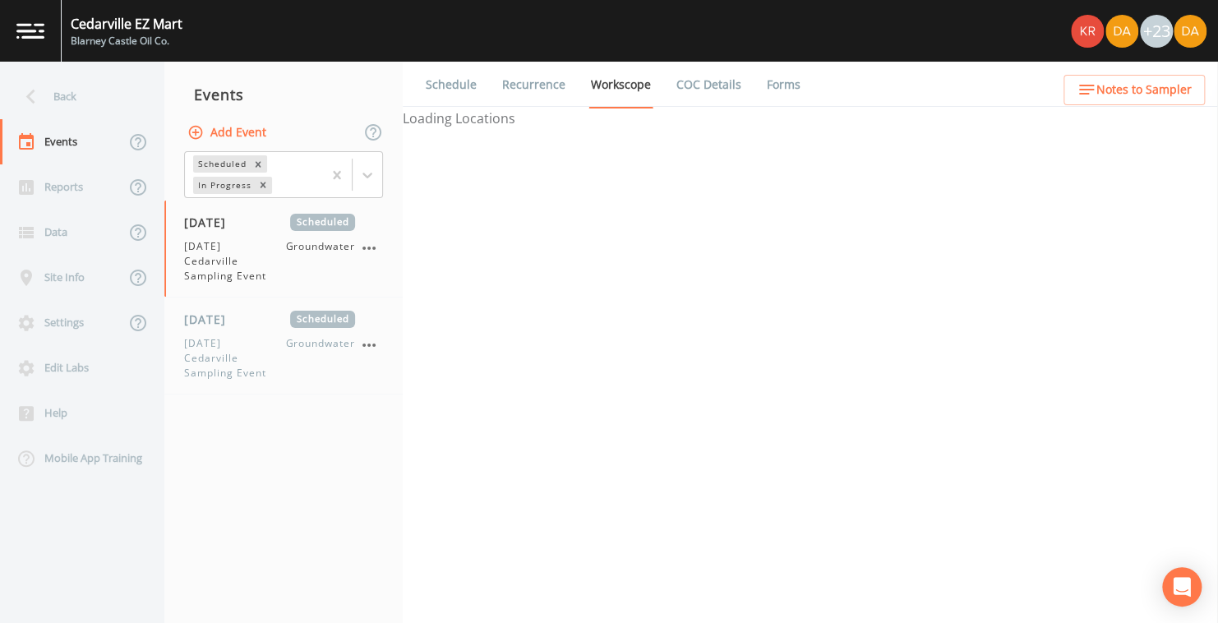
select select "4f082be6-97a7-4f70-a81f-c26a4e896ad7"
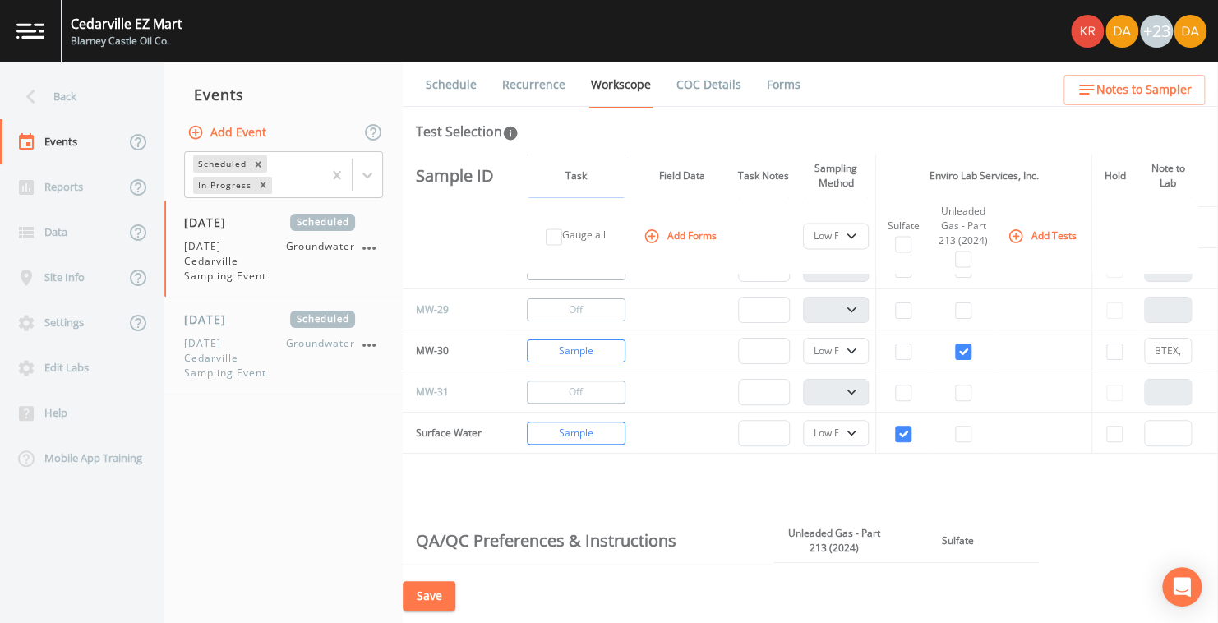
scroll to position [1069, 0]
